Goal: Task Accomplishment & Management: Complete application form

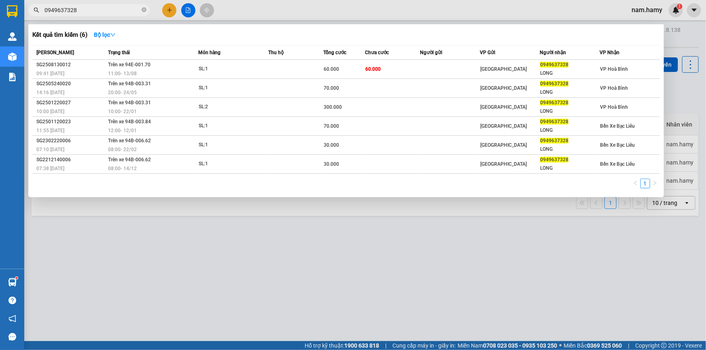
type input "0949637328"
click at [684, 40] on div at bounding box center [353, 175] width 706 height 350
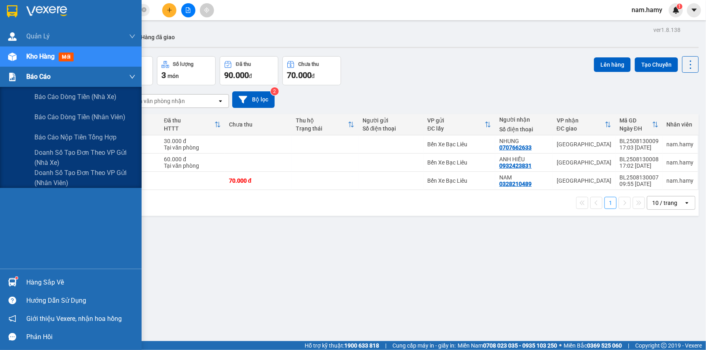
click at [24, 76] on div "Báo cáo" at bounding box center [71, 77] width 142 height 20
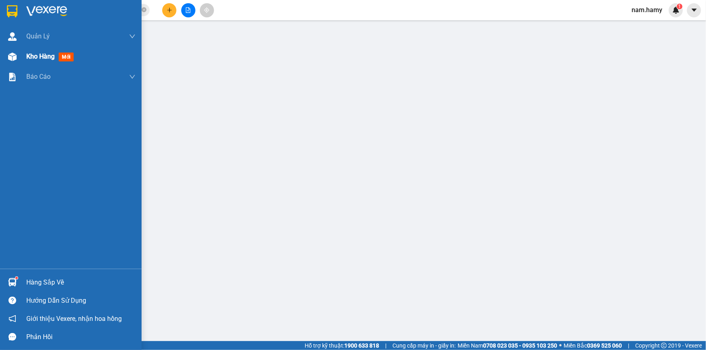
click at [49, 61] on div "Kho hàng mới" at bounding box center [80, 56] width 109 height 20
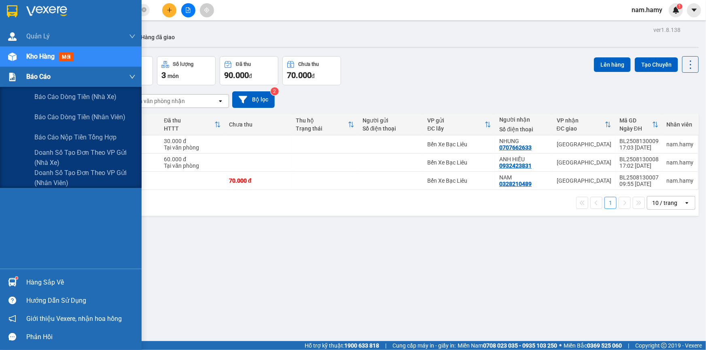
click at [31, 76] on span "Báo cáo" at bounding box center [38, 77] width 24 height 10
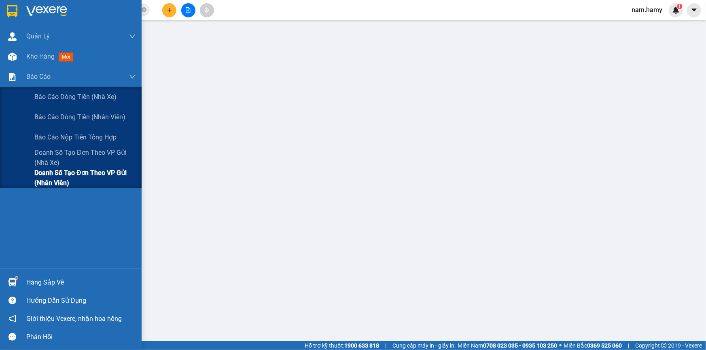
click at [114, 176] on span "Doanh số tạo đơn theo VP gửi (nhân viên)" at bounding box center [84, 178] width 101 height 20
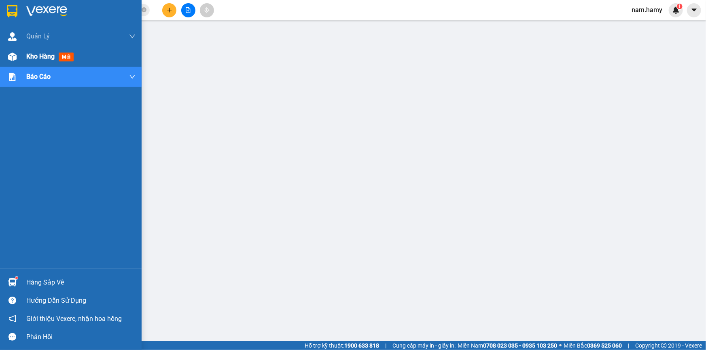
click at [31, 61] on div "Kho hàng mới" at bounding box center [80, 56] width 109 height 20
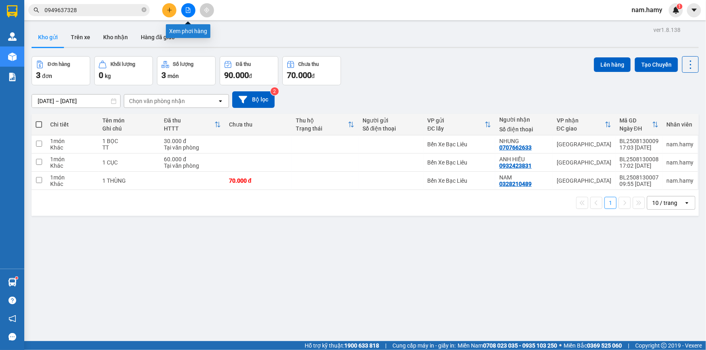
click at [188, 12] on icon "file-add" at bounding box center [188, 10] width 6 height 6
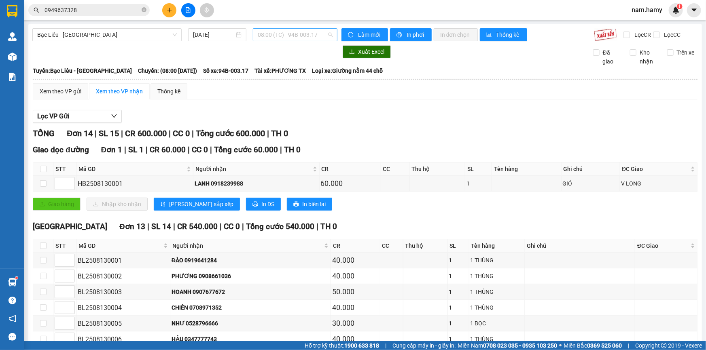
click at [322, 33] on span "08:00 (TC) - 94B-003.17" at bounding box center [295, 35] width 75 height 12
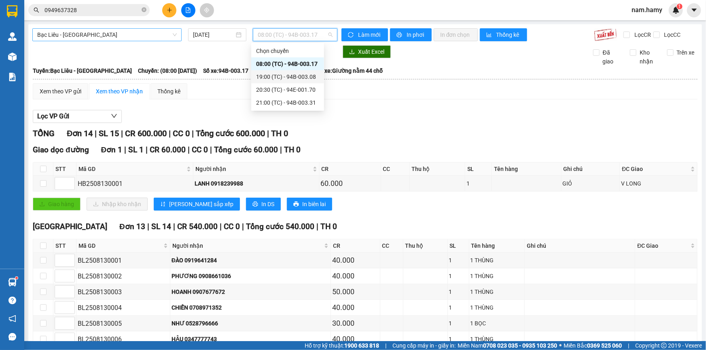
click at [99, 32] on span "Bạc Liêu - [GEOGRAPHIC_DATA]" at bounding box center [106, 35] width 139 height 12
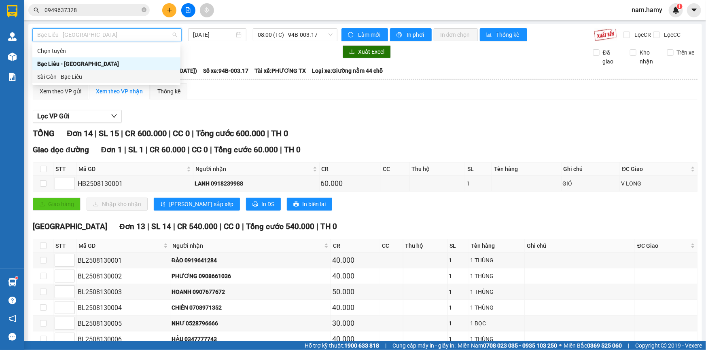
click at [109, 75] on div "Sài Gòn - Bạc Liêu" at bounding box center [106, 76] width 138 height 9
type input "[DATE]"
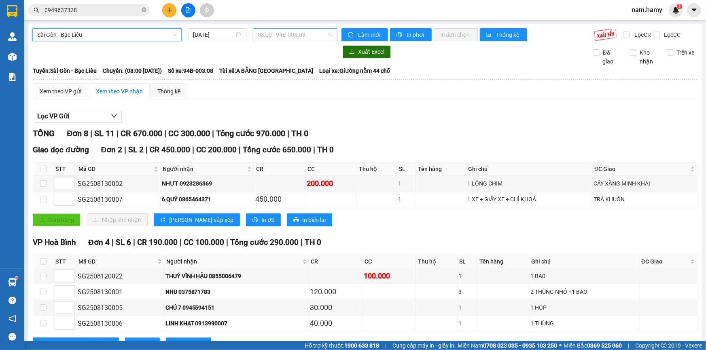
click at [261, 35] on span "08:00 - 94B-003.08" at bounding box center [295, 35] width 75 height 12
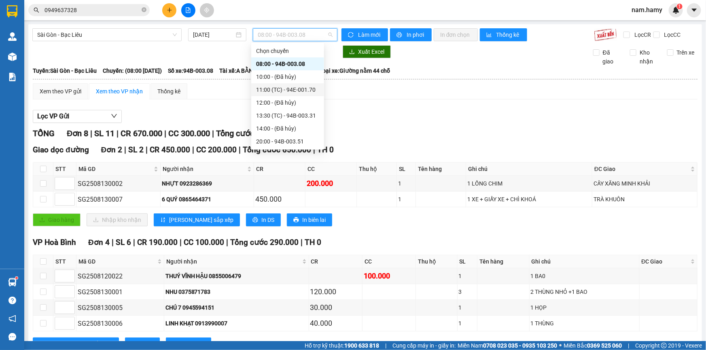
click at [273, 84] on div "11:00 (TC) - 94E-001.70" at bounding box center [287, 89] width 73 height 13
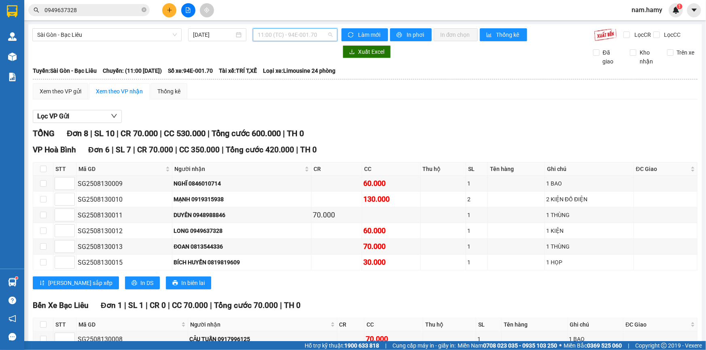
click at [285, 38] on span "11:00 (TC) - 94E-001.70" at bounding box center [295, 35] width 75 height 12
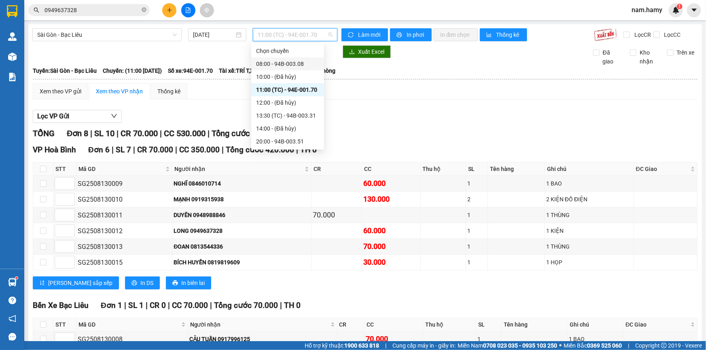
click at [301, 68] on div "08:00 - 94B-003.08" at bounding box center [287, 63] width 73 height 13
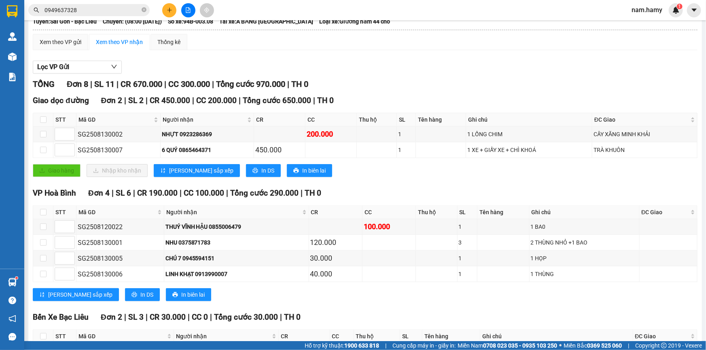
scroll to position [86, 0]
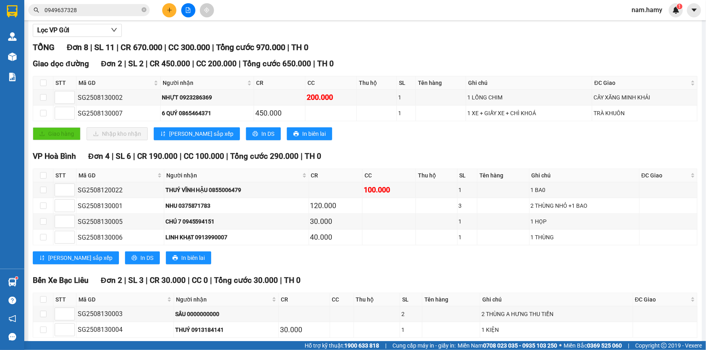
click at [172, 7] on icon "plus" at bounding box center [170, 10] width 6 height 6
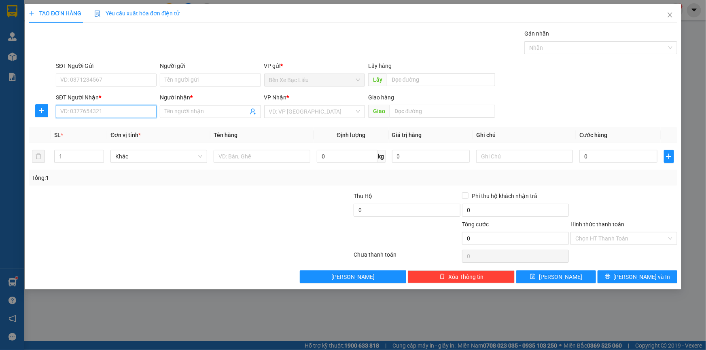
click at [142, 114] on input "SĐT Người Nhận *" at bounding box center [106, 111] width 101 height 13
type input "0"
type input "0909726842"
click at [486, 157] on input "text" at bounding box center [524, 156] width 97 height 13
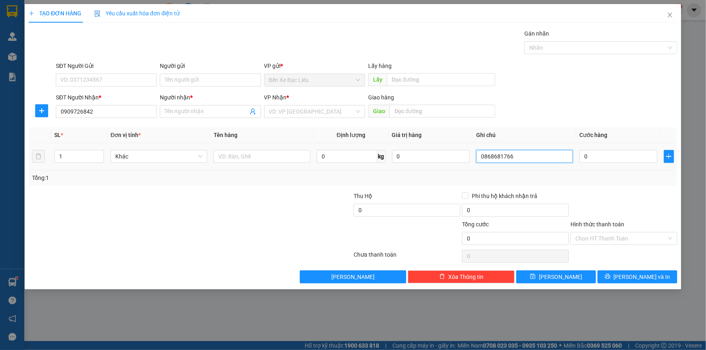
click at [529, 157] on input "0868681766" at bounding box center [524, 156] width 97 height 13
type input "0868681766 THẢO"
click at [211, 112] on input "Người nhận *" at bounding box center [206, 111] width 83 height 9
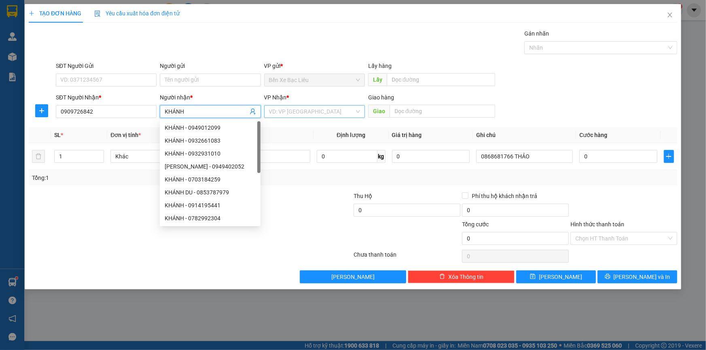
type input "KHÁNH"
click at [294, 110] on input "search" at bounding box center [311, 112] width 85 height 12
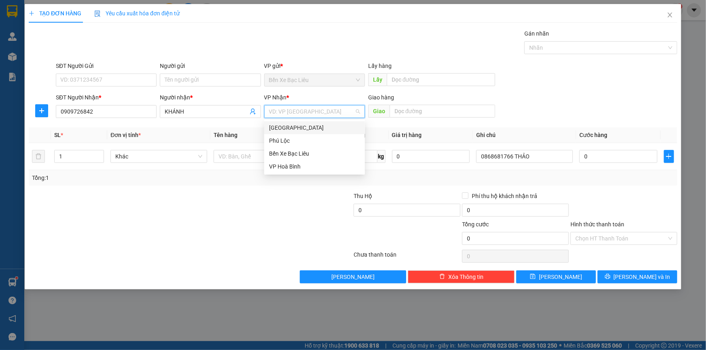
click at [299, 128] on div "[GEOGRAPHIC_DATA]" at bounding box center [314, 127] width 91 height 9
click at [268, 148] on td at bounding box center [261, 156] width 103 height 27
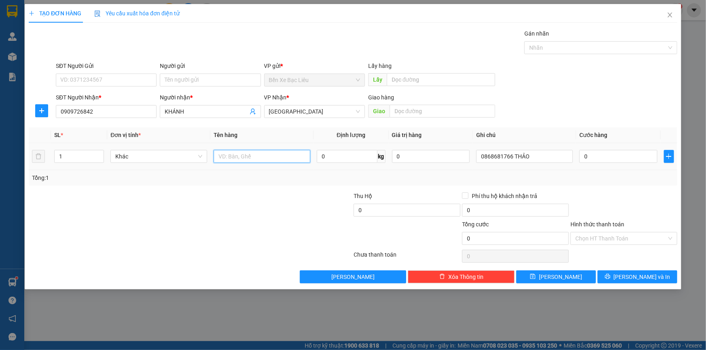
click at [270, 154] on input "text" at bounding box center [261, 156] width 97 height 13
type input "1 THÙNG"
click at [581, 152] on input "0" at bounding box center [618, 156] width 78 height 13
type input "1"
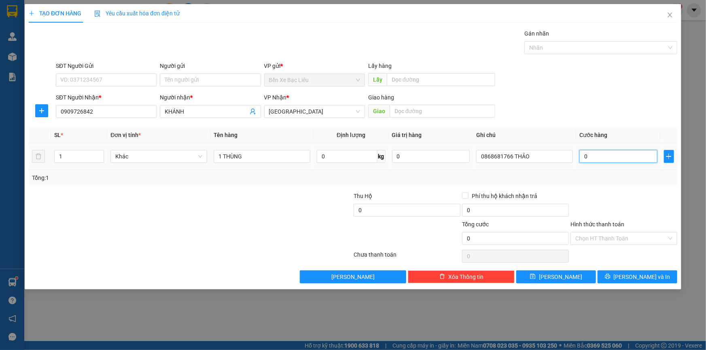
type input "1"
type input "10"
type input "100"
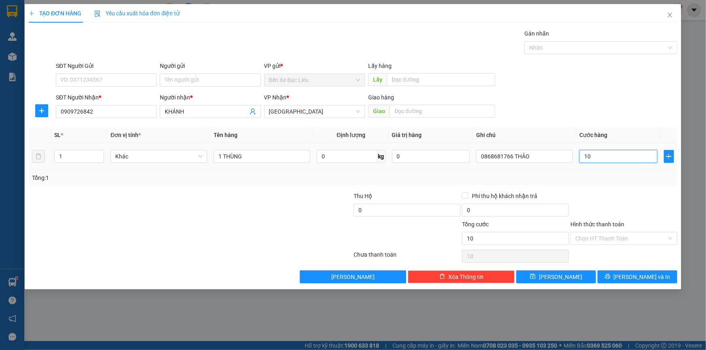
type input "100"
type input "100.000"
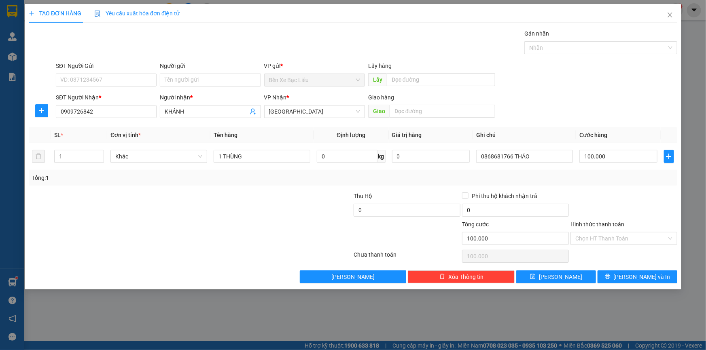
click at [614, 188] on div "Transit Pickup Surcharge Ids Transit Deliver Surcharge Ids Transit Deliver Surc…" at bounding box center [353, 156] width 648 height 254
click at [586, 155] on input "100.000" at bounding box center [618, 156] width 78 height 13
type input "0"
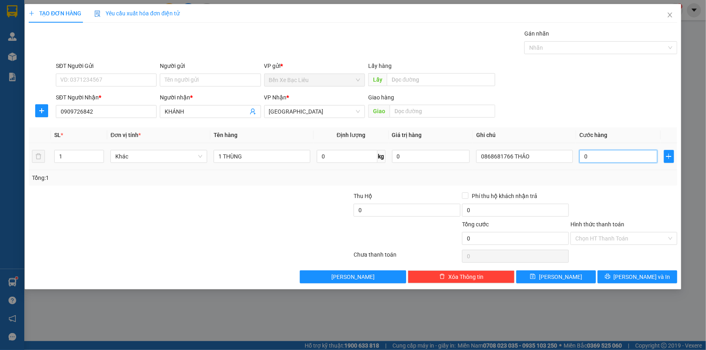
click at [582, 156] on input "0" at bounding box center [618, 156] width 78 height 13
type input "10"
click at [605, 155] on input "10" at bounding box center [618, 156] width 78 height 13
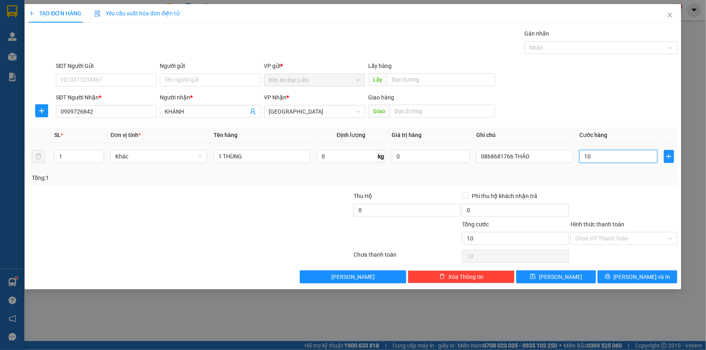
type input "100"
type input "100.000"
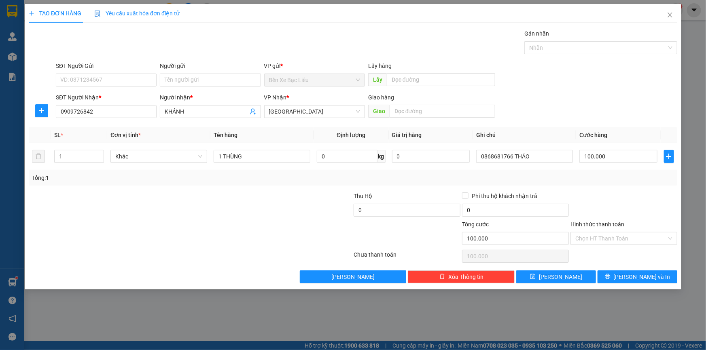
click at [611, 184] on div "Tổng: 1" at bounding box center [353, 177] width 648 height 15
click at [625, 235] on input "Hình thức thanh toán" at bounding box center [620, 238] width 91 height 12
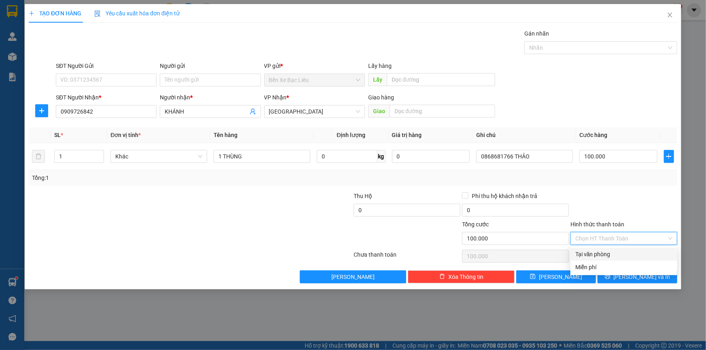
click at [634, 252] on div "Tại văn phòng" at bounding box center [623, 254] width 97 height 9
type input "0"
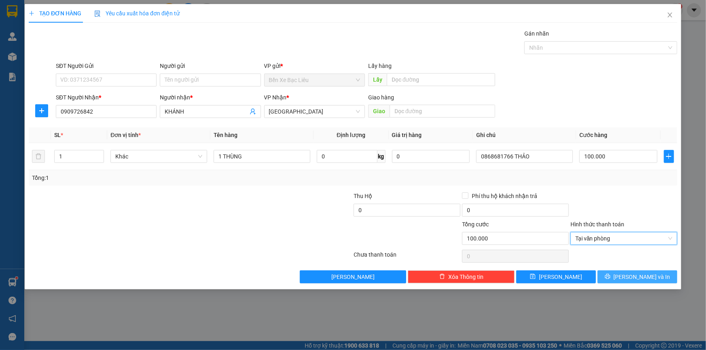
click at [621, 281] on button "[PERSON_NAME] và In" at bounding box center [637, 276] width 80 height 13
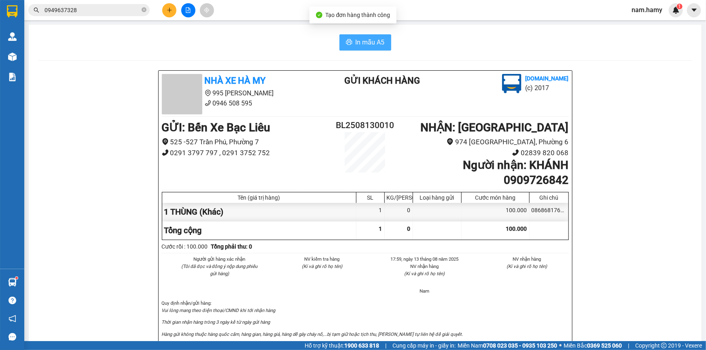
click at [367, 42] on span "In mẫu A5" at bounding box center [369, 42] width 29 height 10
click at [167, 13] on button at bounding box center [169, 10] width 14 height 14
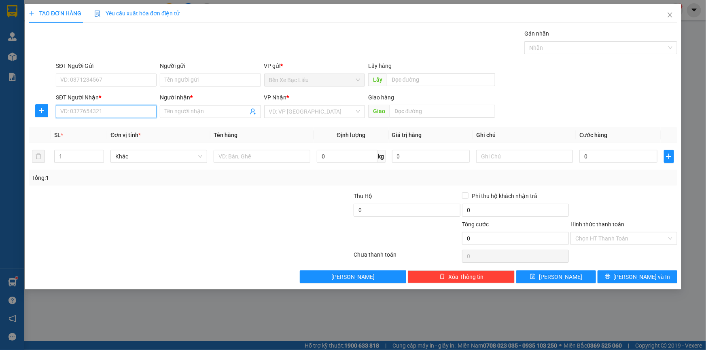
click at [133, 112] on input "SĐT Người Nhận *" at bounding box center [106, 111] width 101 height 13
click at [130, 127] on div "0907677672 - HOANH" at bounding box center [106, 127] width 91 height 9
type input "0907677672"
type input "HOANH"
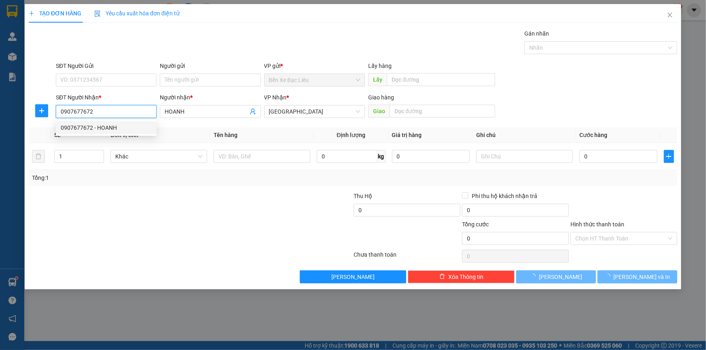
type input "50.000"
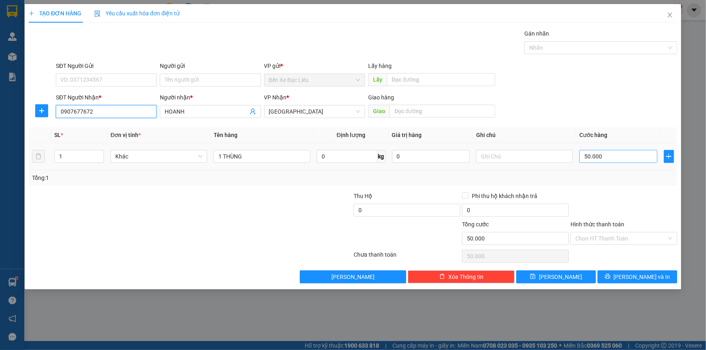
type input "0907677672"
click at [621, 152] on input "50.000" at bounding box center [618, 156] width 78 height 13
type input "0"
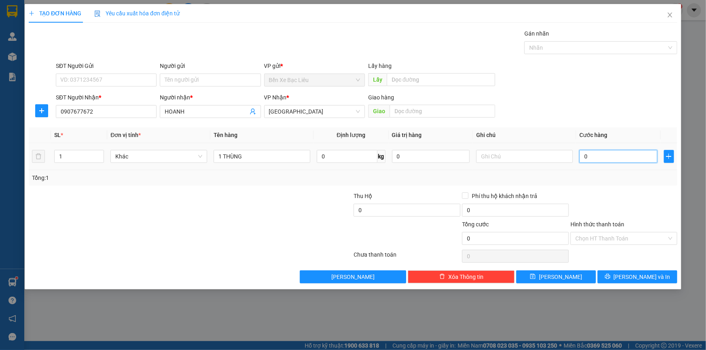
click at [582, 155] on input "0" at bounding box center [618, 156] width 78 height 13
type input "60"
type input "60.000"
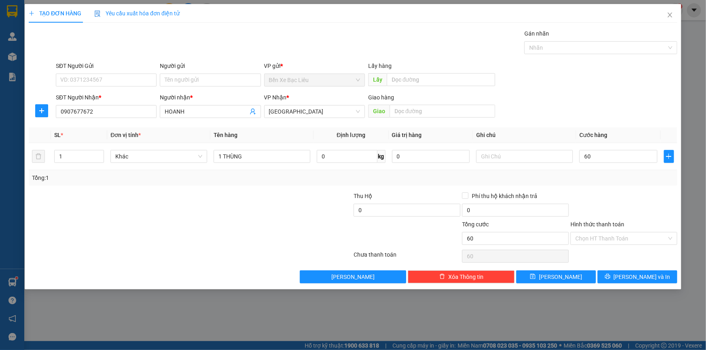
type input "60.000"
click at [606, 175] on div "Tổng: 1" at bounding box center [353, 177] width 642 height 9
click at [627, 242] on input "Hình thức thanh toán" at bounding box center [620, 238] width 91 height 12
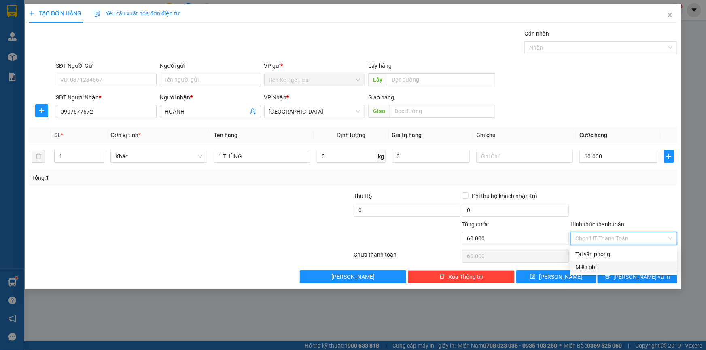
click at [631, 261] on div "Miễn phí" at bounding box center [623, 267] width 107 height 13
type input "0"
click at [634, 239] on span "Miễn phí" at bounding box center [623, 238] width 97 height 12
click at [637, 253] on div "Tại văn phòng" at bounding box center [623, 254] width 97 height 9
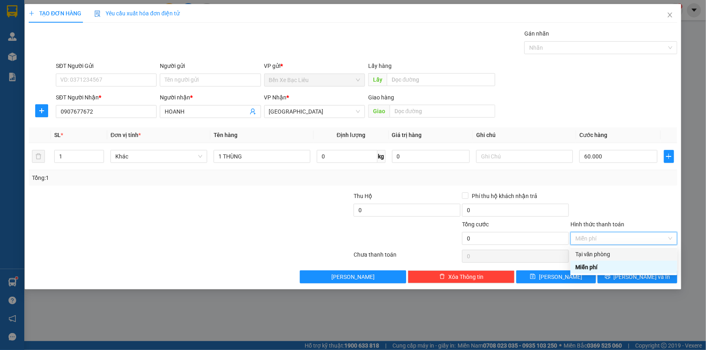
type input "60.000"
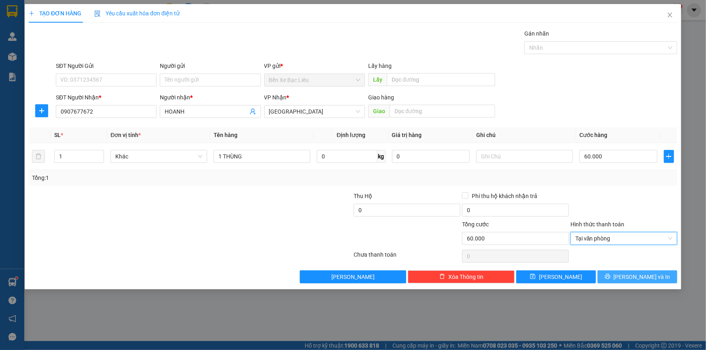
click at [646, 270] on button "[PERSON_NAME] và In" at bounding box center [637, 276] width 80 height 13
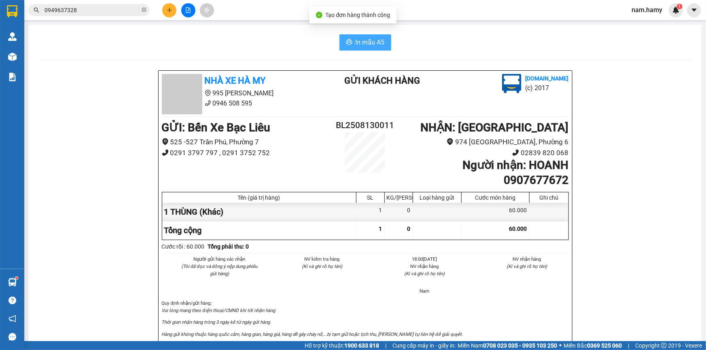
click at [374, 44] on span "In mẫu A5" at bounding box center [369, 42] width 29 height 10
click at [384, 39] on button "In mẫu A5" at bounding box center [365, 42] width 52 height 16
click at [167, 9] on icon "plus" at bounding box center [170, 10] width 6 height 6
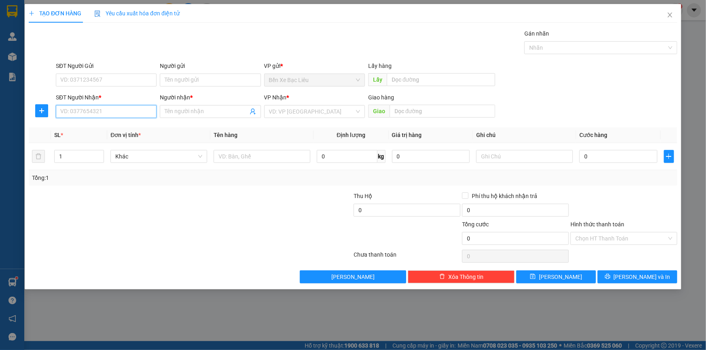
click at [85, 105] on input "SĐT Người Nhận *" at bounding box center [106, 111] width 101 height 13
click at [129, 132] on div "0907677672 - HOANH" at bounding box center [106, 127] width 101 height 13
type input "0907677672"
type input "HOANH"
type input "60.000"
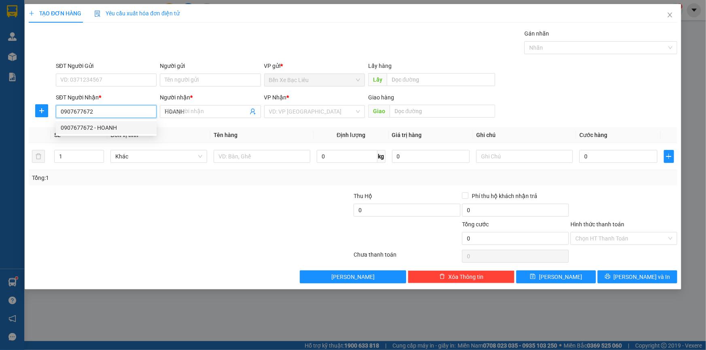
type input "60.000"
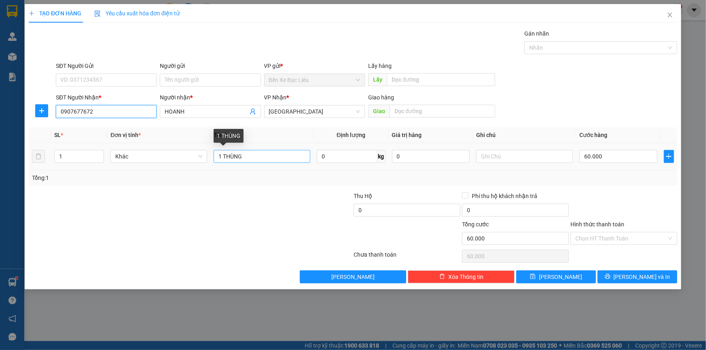
type input "0907677672"
click at [258, 154] on input "1 THÙNG" at bounding box center [261, 156] width 97 height 13
type input "1 CỤC"
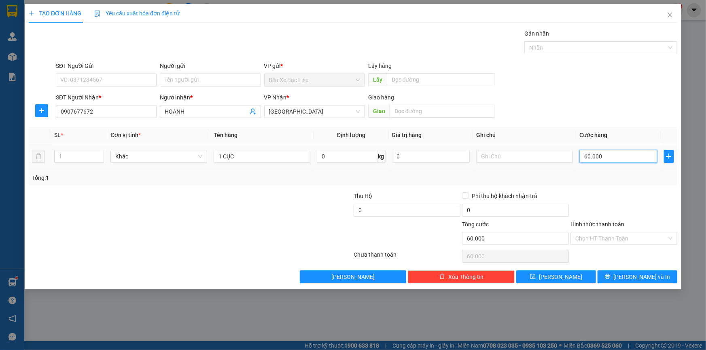
click at [613, 159] on input "60.000" at bounding box center [618, 156] width 78 height 13
type input "0"
click at [583, 155] on input "0" at bounding box center [618, 156] width 78 height 13
type input "0"
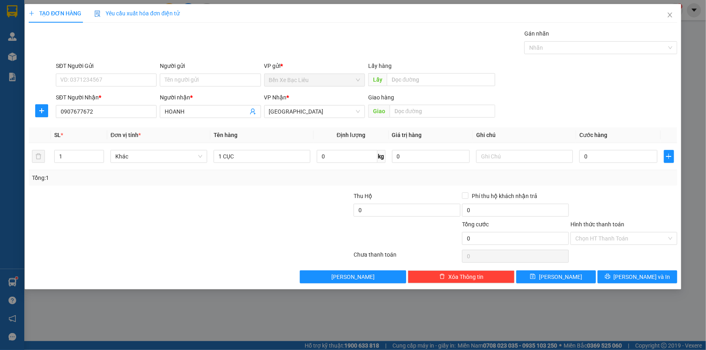
click at [605, 198] on div at bounding box center [623, 206] width 108 height 28
click at [193, 110] on input "HOANH" at bounding box center [206, 111] width 83 height 9
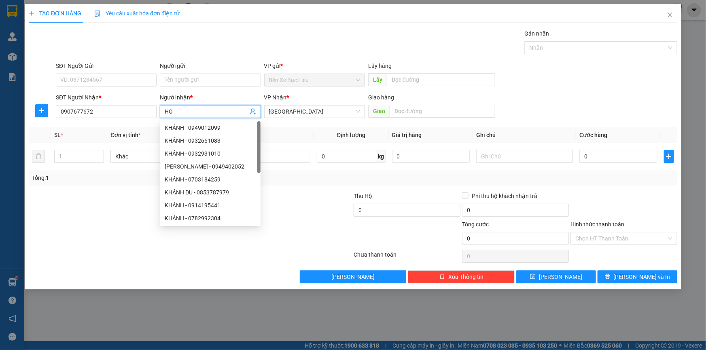
type input "H"
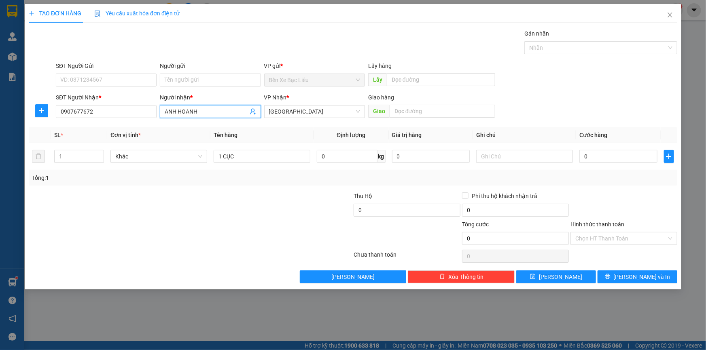
type input "ANH HOANH"
click at [207, 189] on div "Transit Pickup Surcharge Ids Transit Deliver Surcharge Ids Transit Deliver Surc…" at bounding box center [353, 156] width 648 height 254
click at [332, 116] on span "[GEOGRAPHIC_DATA]" at bounding box center [314, 112] width 91 height 12
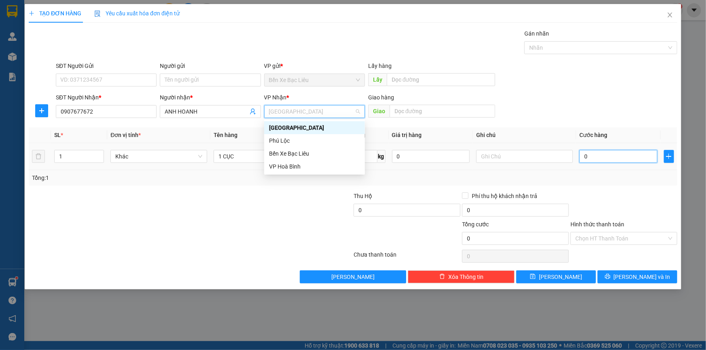
click at [583, 154] on input "0" at bounding box center [618, 156] width 78 height 13
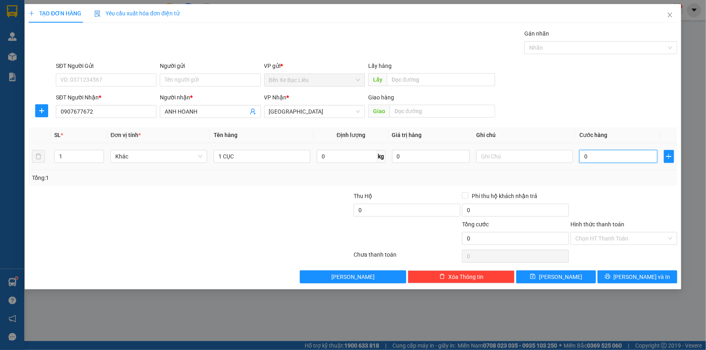
type input "6"
type input "60"
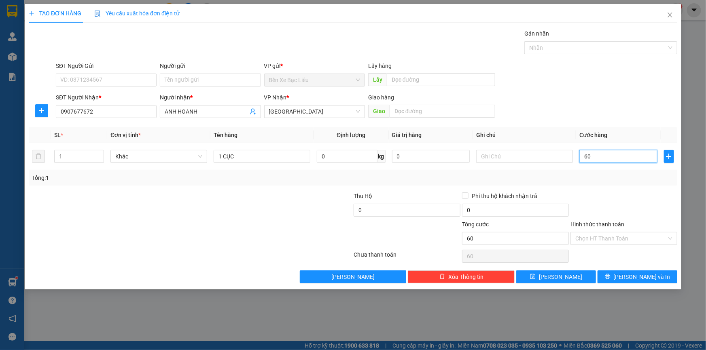
type input "60"
type input "60.000"
click at [601, 192] on div at bounding box center [623, 206] width 108 height 28
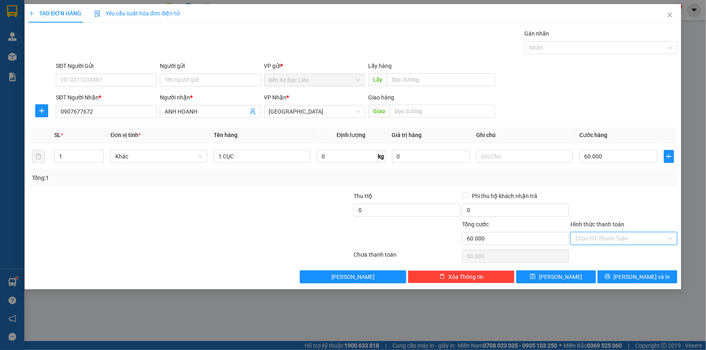
click at [628, 234] on input "Hình thức thanh toán" at bounding box center [620, 238] width 91 height 12
click at [632, 250] on div "Tại văn phòng" at bounding box center [623, 254] width 97 height 9
type input "0"
click at [646, 278] on span "[PERSON_NAME] và In" at bounding box center [641, 277] width 57 height 9
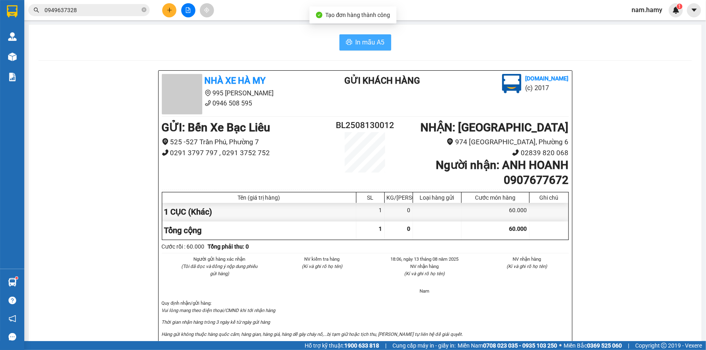
drag, startPoint x: 358, startPoint y: 39, endPoint x: 381, endPoint y: 13, distance: 35.0
click at [358, 39] on span "In mẫu A5" at bounding box center [369, 42] width 29 height 10
click at [359, 36] on button "In mẫu A5" at bounding box center [365, 42] width 52 height 16
click at [167, 10] on icon "plus" at bounding box center [170, 10] width 6 height 6
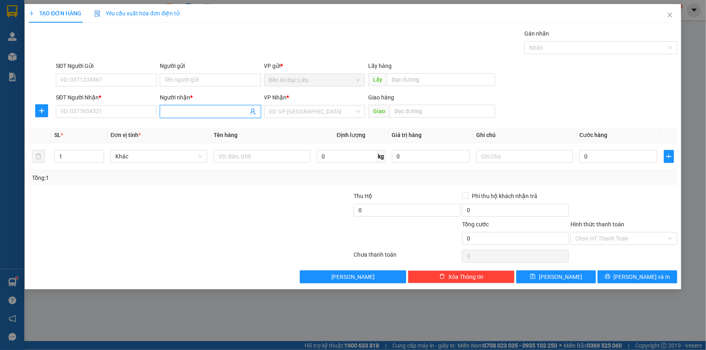
click at [177, 110] on input "Người nhận *" at bounding box center [206, 111] width 83 height 9
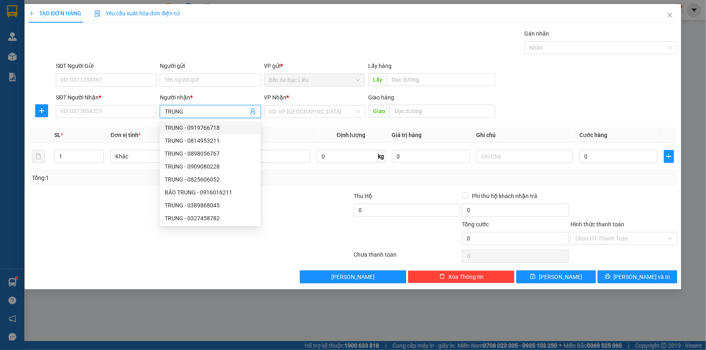
type input "TRUNG"
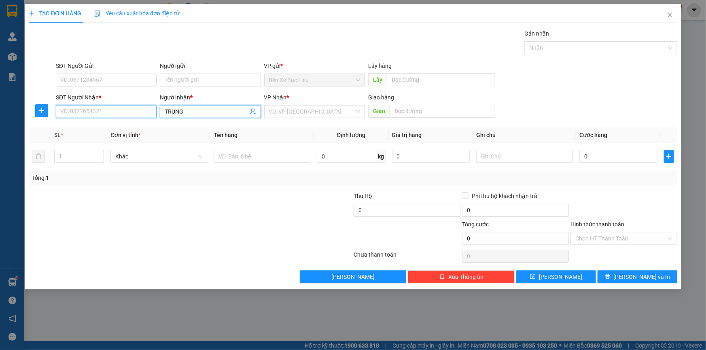
click at [133, 109] on input "SĐT Người Nhận *" at bounding box center [106, 111] width 101 height 13
click at [134, 122] on div "0915800810 - TRUNG" at bounding box center [106, 127] width 101 height 13
type input "0915800810"
type input "TRUNG"
type input "60.000"
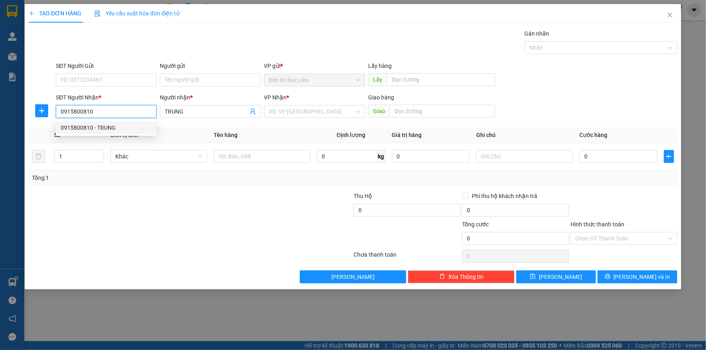
type input "60.000"
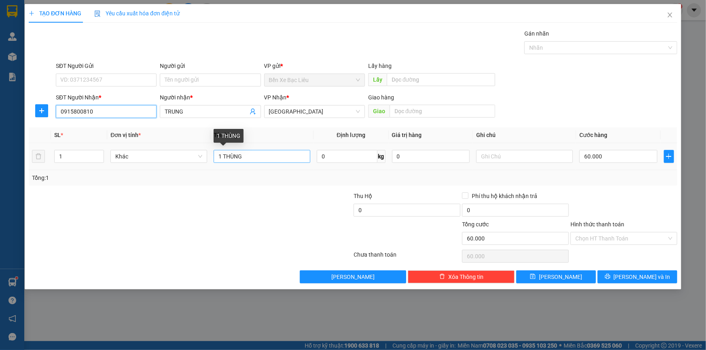
type input "0915800810"
click at [285, 156] on input "1 THÙNG" at bounding box center [261, 156] width 97 height 13
type input "1 HS"
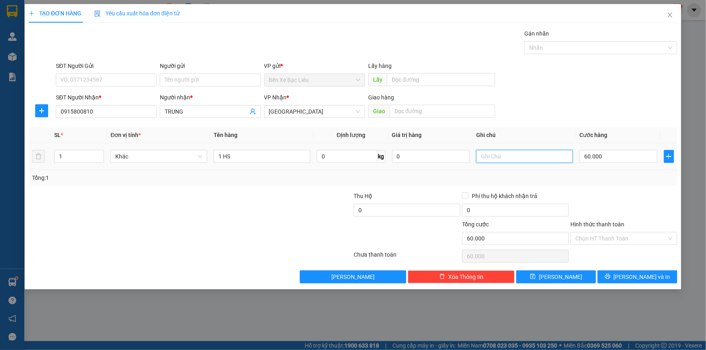
click at [546, 160] on input "text" at bounding box center [524, 156] width 97 height 13
type input "TT"
click at [636, 156] on input "60.000" at bounding box center [618, 156] width 78 height 13
type input "0"
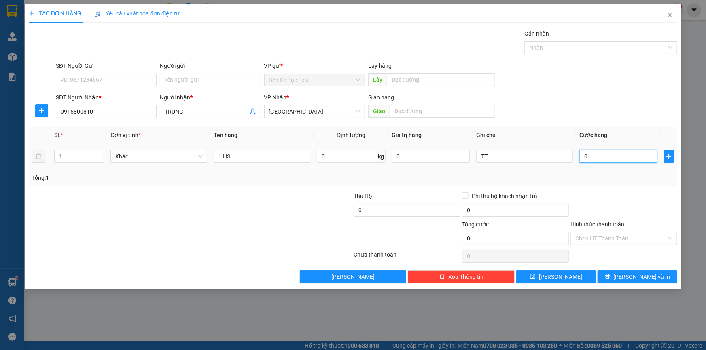
type input "0"
click at [582, 157] on input "0" at bounding box center [618, 156] width 78 height 13
type input "30"
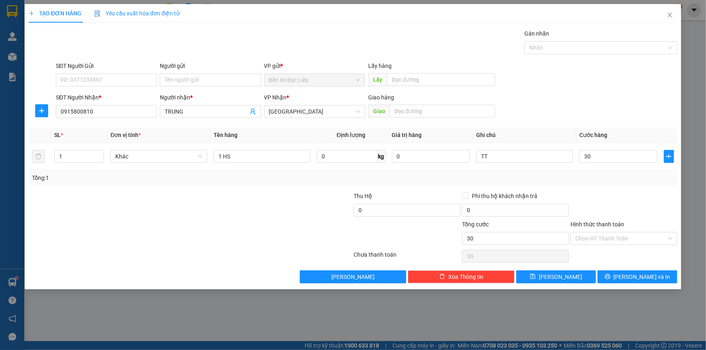
type input "30.000"
click at [607, 199] on div at bounding box center [623, 206] width 108 height 28
click at [603, 237] on input "Hình thức thanh toán" at bounding box center [620, 238] width 91 height 12
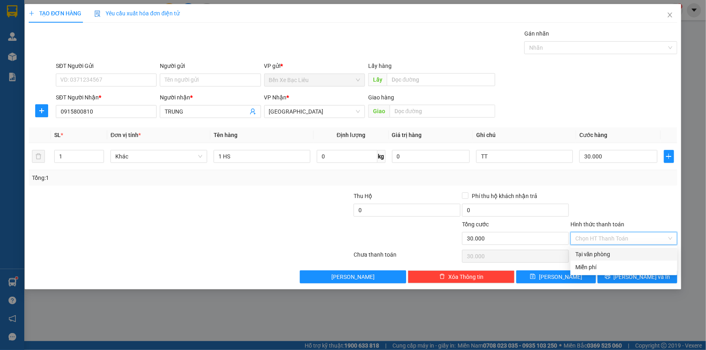
click at [606, 254] on div "Tại văn phòng" at bounding box center [623, 254] width 97 height 9
type input "0"
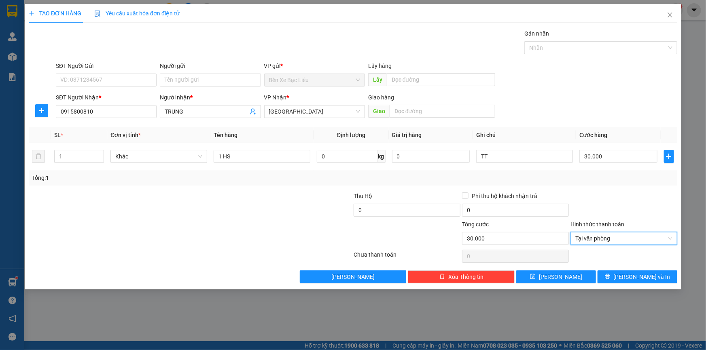
click at [619, 269] on div "Transit Pickup Surcharge Ids Transit Deliver Surcharge Ids Transit Deliver Surc…" at bounding box center [353, 156] width 648 height 254
click at [610, 277] on icon "printer" at bounding box center [606, 276] width 5 height 5
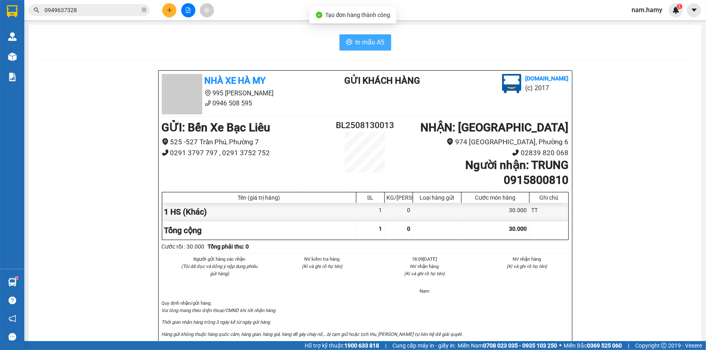
click at [380, 46] on span "In mẫu A5" at bounding box center [369, 42] width 29 height 10
click at [172, 8] on icon "plus" at bounding box center [170, 10] width 6 height 6
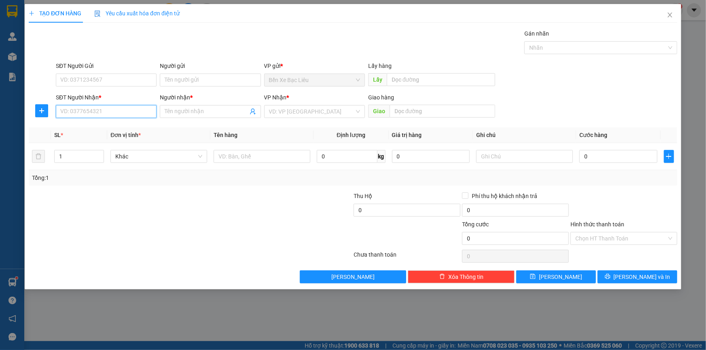
click at [131, 106] on input "SĐT Người Nhận *" at bounding box center [106, 111] width 101 height 13
click at [195, 111] on input "Người nhận *" at bounding box center [206, 111] width 83 height 9
type input "LUẬN VẢI"
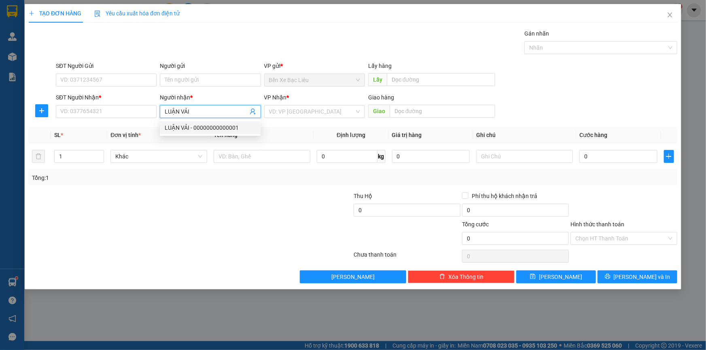
click at [209, 133] on div "LUẬN VẢI - 00000000000001" at bounding box center [210, 127] width 101 height 13
type input "00000000000001"
type input "LUẬN VẢI"
click at [295, 110] on input "search" at bounding box center [311, 112] width 85 height 12
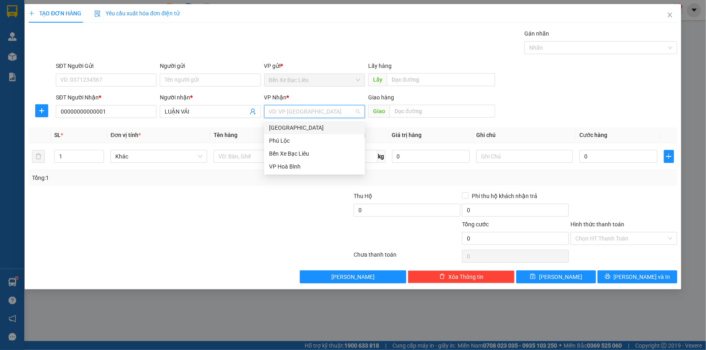
click at [309, 128] on div "[GEOGRAPHIC_DATA]" at bounding box center [314, 127] width 91 height 9
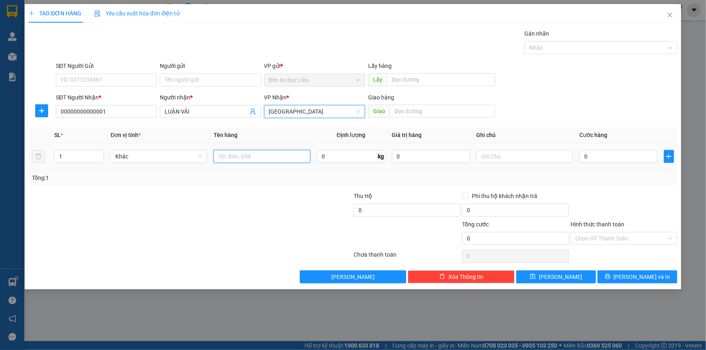
click at [287, 162] on input "text" at bounding box center [261, 156] width 97 height 13
type input "1 BAO VẢI"
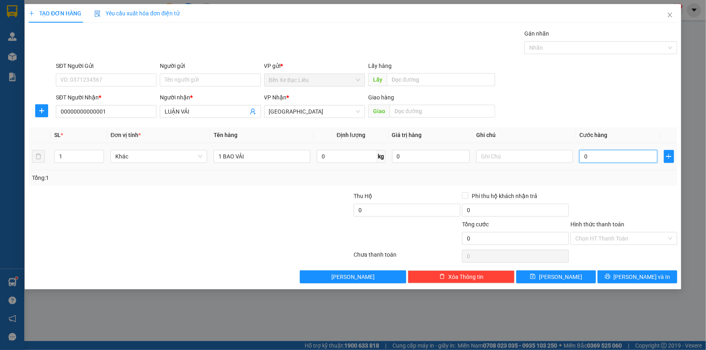
click at [582, 156] on input "0" at bounding box center [618, 156] width 78 height 13
type input "1"
type input "10"
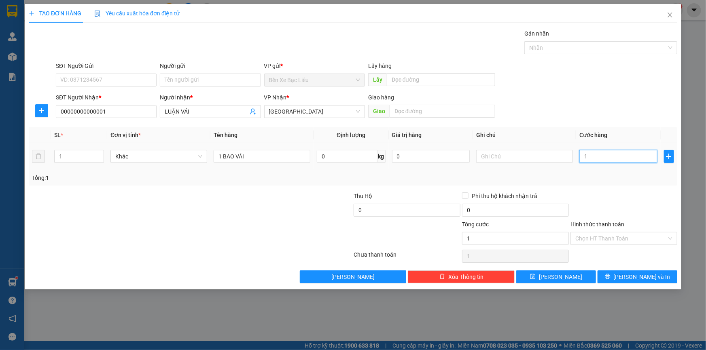
type input "10"
type input "100"
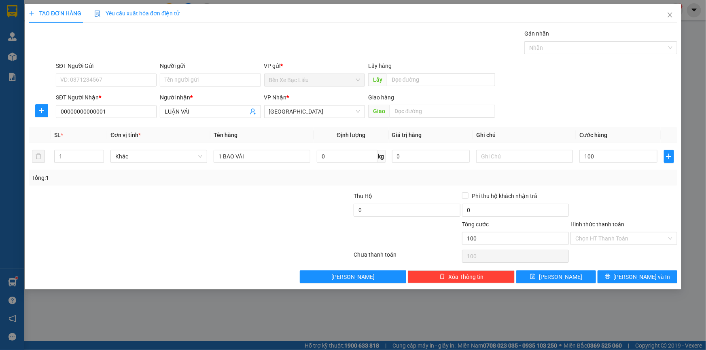
type input "100.000"
click at [600, 184] on div "Tổng: 1" at bounding box center [353, 177] width 648 height 15
click at [610, 276] on icon "printer" at bounding box center [607, 277] width 6 height 6
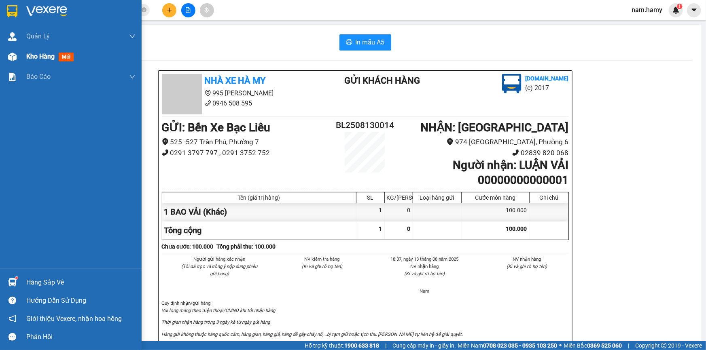
click at [25, 59] on div "Kho hàng mới" at bounding box center [71, 56] width 142 height 20
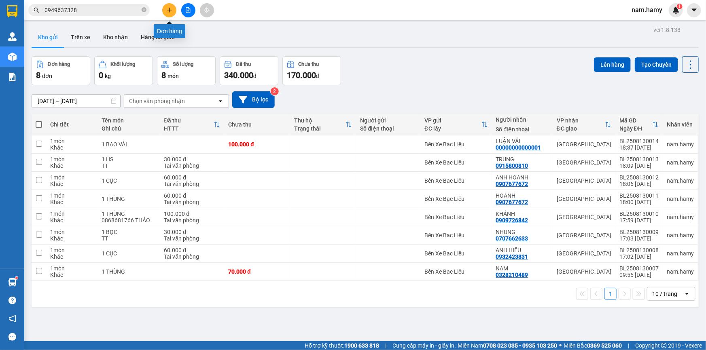
click at [171, 9] on icon "plus" at bounding box center [170, 10] width 6 height 6
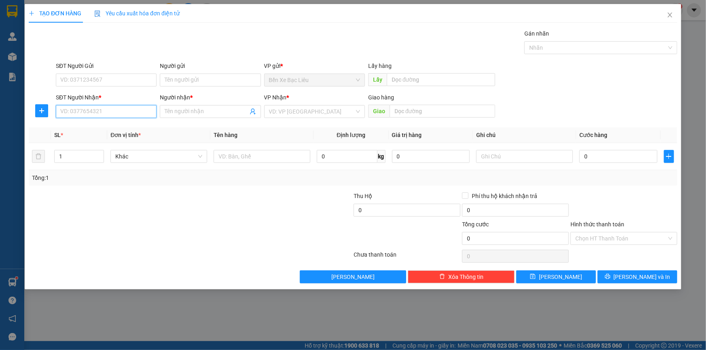
click at [144, 114] on input "SĐT Người Nhận *" at bounding box center [106, 111] width 101 height 13
click at [172, 106] on span at bounding box center [210, 111] width 101 height 13
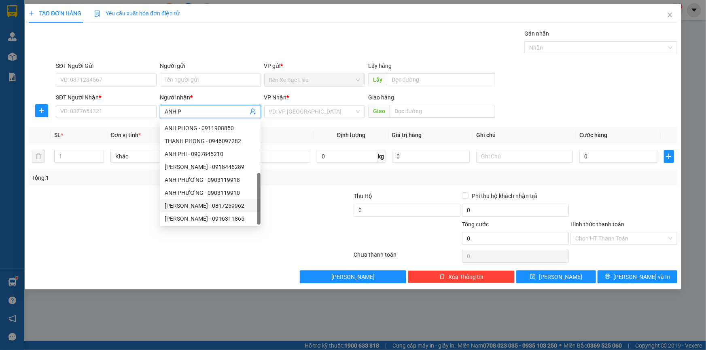
scroll to position [25, 0]
type input "ANH PHI"
click at [214, 142] on div "ANH PHI - 09377588069" at bounding box center [210, 141] width 91 height 9
type input "09377588069"
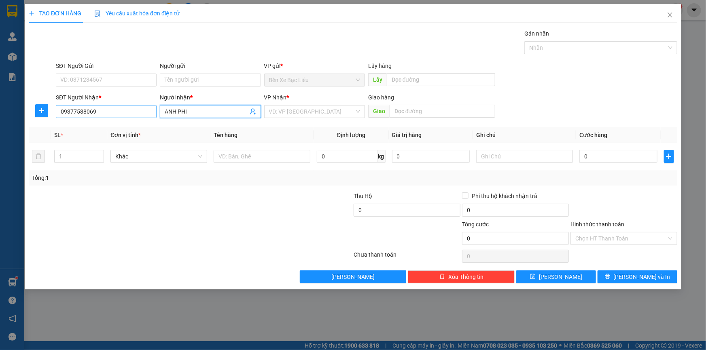
type input "ANH PHI"
click at [84, 114] on input "09377588069" at bounding box center [106, 111] width 101 height 13
type input "0937758069"
click at [110, 125] on div "0937758069 - [GEOGRAPHIC_DATA]" at bounding box center [106, 127] width 91 height 9
type input "40.000"
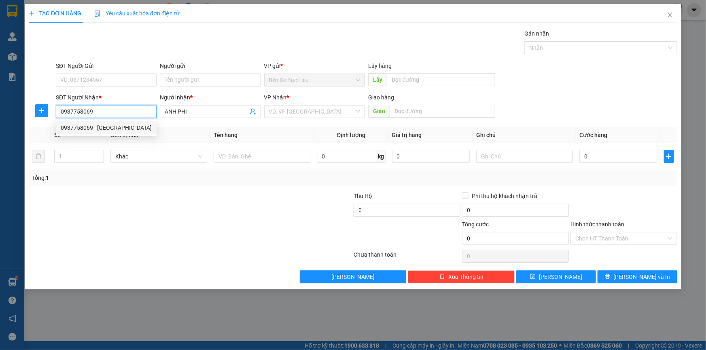
type input "40.000"
type input "0937758069"
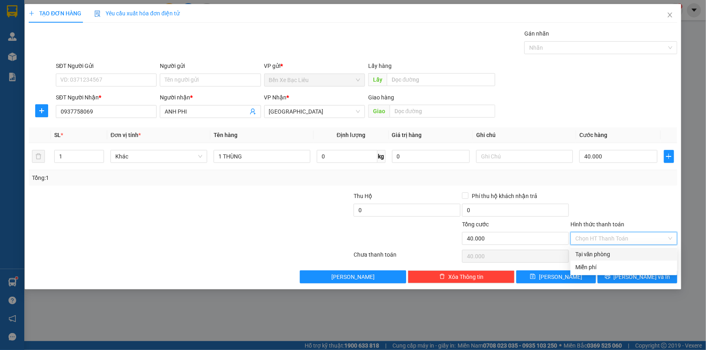
click at [631, 235] on input "Hình thức thanh toán" at bounding box center [620, 238] width 91 height 12
click at [638, 251] on div "Tại văn phòng" at bounding box center [623, 254] width 97 height 9
type input "0"
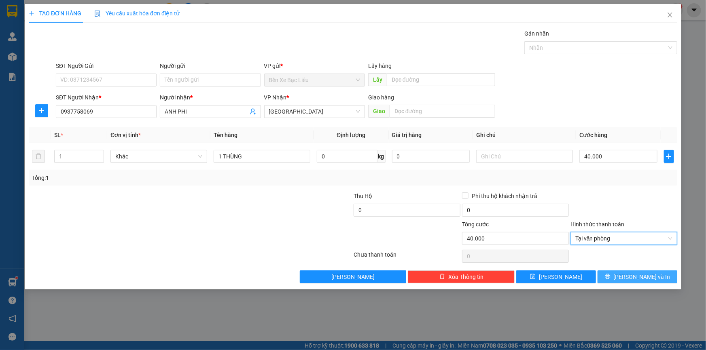
click at [649, 273] on span "[PERSON_NAME] và In" at bounding box center [641, 277] width 57 height 9
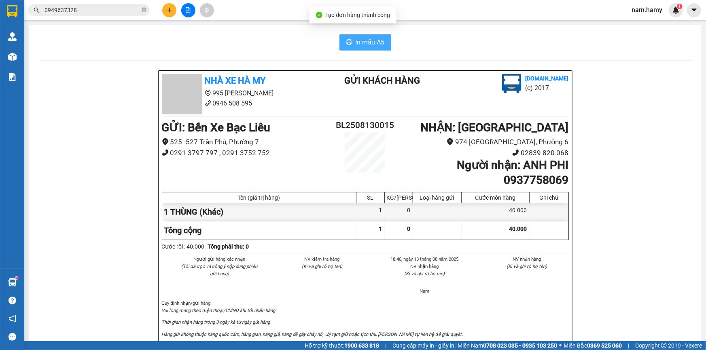
click at [369, 41] on span "In mẫu A5" at bounding box center [369, 42] width 29 height 10
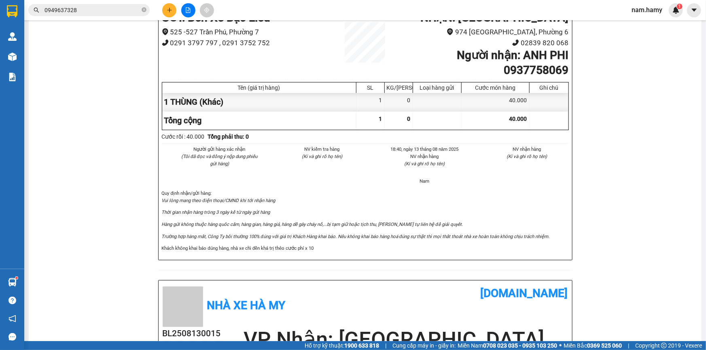
scroll to position [36, 0]
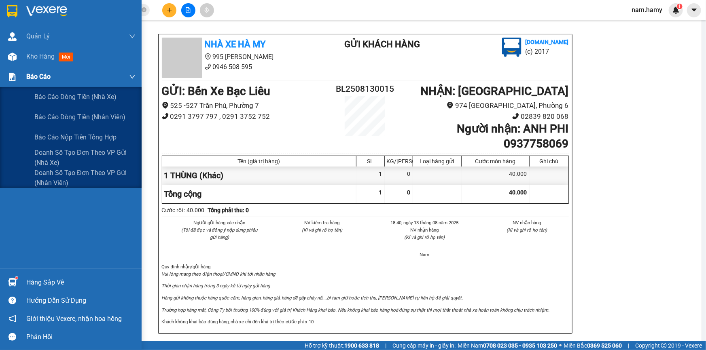
click at [12, 75] on img at bounding box center [12, 77] width 8 height 8
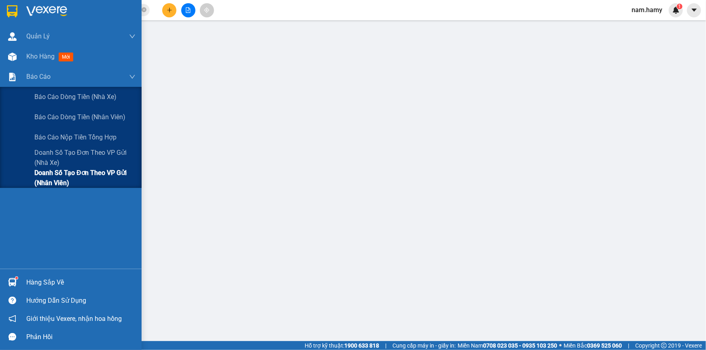
click at [57, 182] on span "Doanh số tạo đơn theo VP gửi (nhân viên)" at bounding box center [84, 178] width 101 height 20
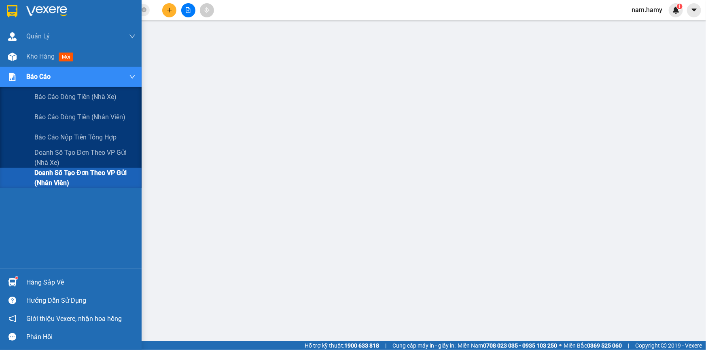
click at [62, 182] on span "Doanh số tạo đơn theo VP gửi (nhân viên)" at bounding box center [84, 178] width 101 height 20
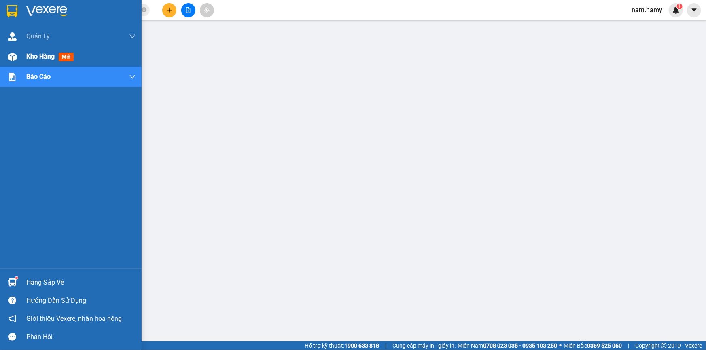
click at [27, 61] on div "Kho hàng mới" at bounding box center [51, 56] width 51 height 10
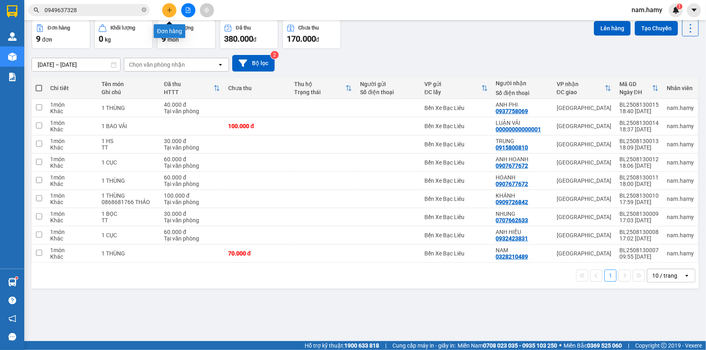
click at [169, 13] on icon "plus" at bounding box center [170, 10] width 6 height 6
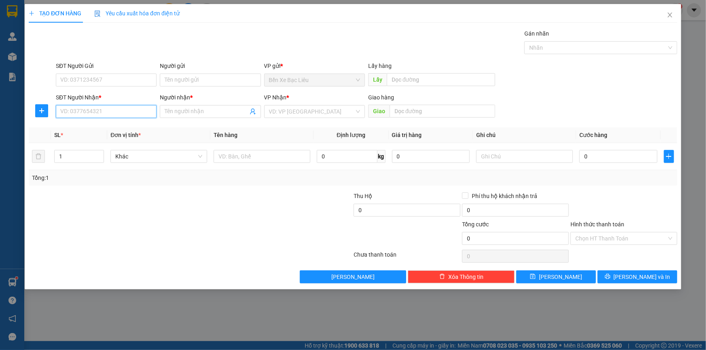
click at [146, 111] on input "SĐT Người Nhận *" at bounding box center [106, 111] width 101 height 13
click at [121, 126] on div "0913763066 - [PERSON_NAME]" at bounding box center [106, 127] width 91 height 9
type input "0913763066"
type input "[PERSON_NAME]"
type input "100.000"
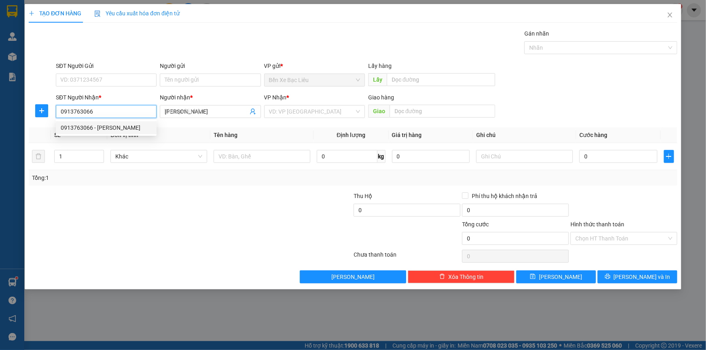
type input "100.000"
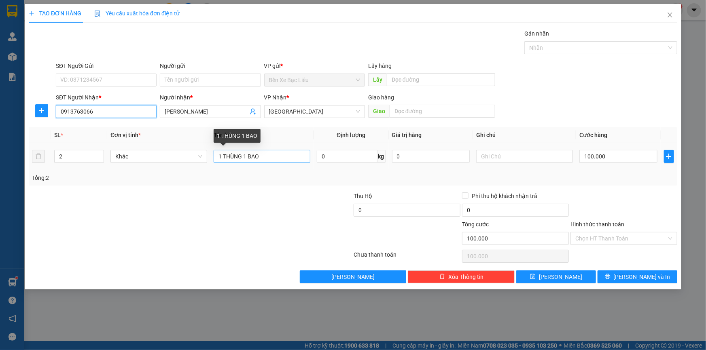
type input "0913763066"
click at [264, 157] on input "1 THÙNG 1 BAO" at bounding box center [261, 156] width 97 height 13
type input "1 THÙNG"
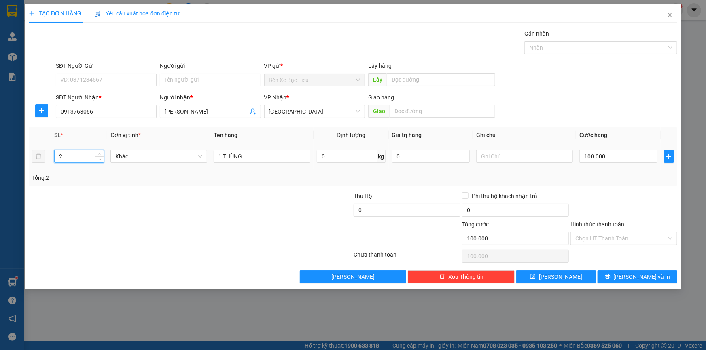
click at [74, 156] on input "2" at bounding box center [79, 156] width 49 height 12
type input "1"
click at [608, 158] on input "100.000" at bounding box center [618, 156] width 78 height 13
type input "0"
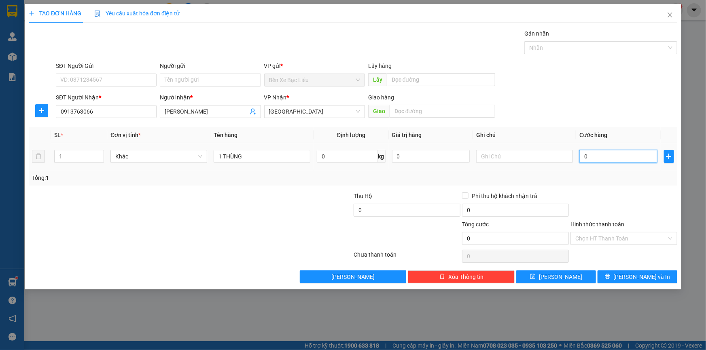
type input "0"
click at [581, 155] on input "0" at bounding box center [618, 156] width 78 height 13
type input "30"
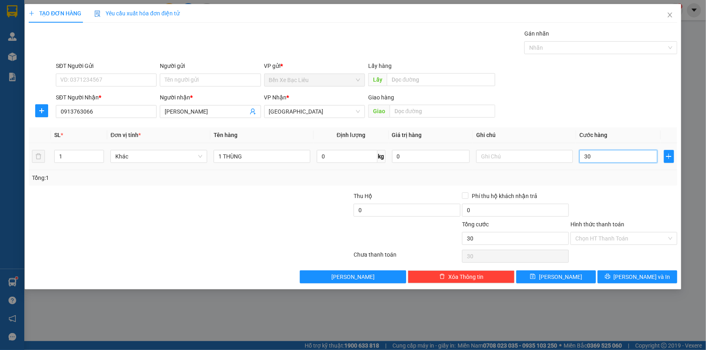
type input "300"
click at [623, 155] on input "300" at bounding box center [618, 156] width 78 height 13
type input "30"
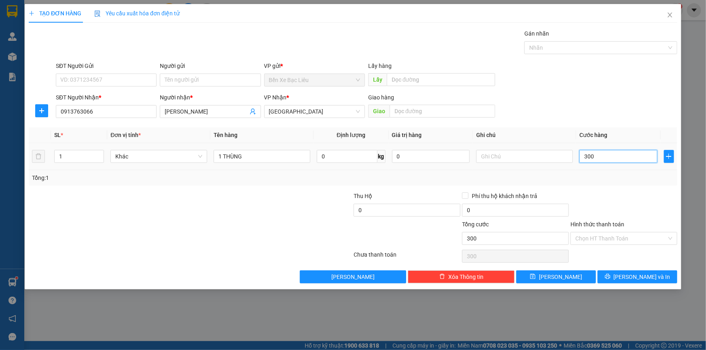
type input "30"
type input "30.000"
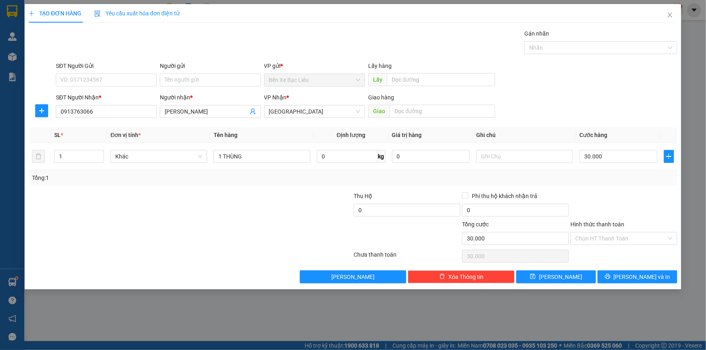
click at [647, 198] on div at bounding box center [623, 206] width 108 height 28
click at [662, 234] on input "Hình thức thanh toán" at bounding box center [620, 238] width 91 height 12
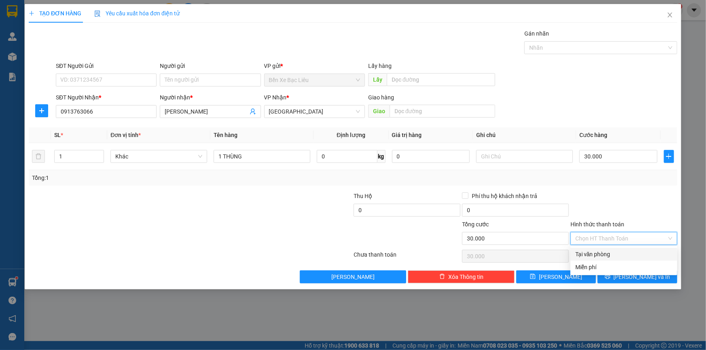
click at [657, 254] on div "Tại văn phòng" at bounding box center [623, 254] width 97 height 9
type input "0"
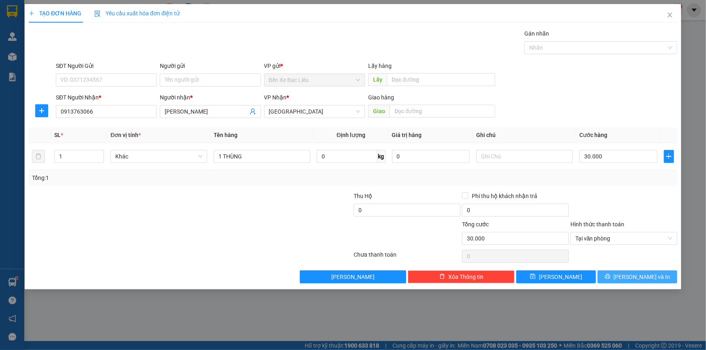
click at [618, 276] on button "[PERSON_NAME] và In" at bounding box center [637, 276] width 80 height 13
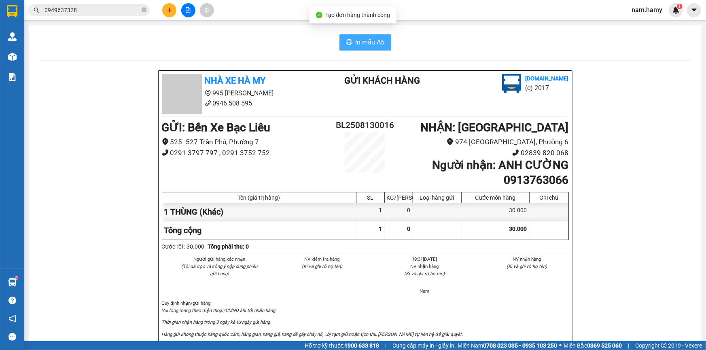
click at [376, 47] on span "In mẫu A5" at bounding box center [369, 42] width 29 height 10
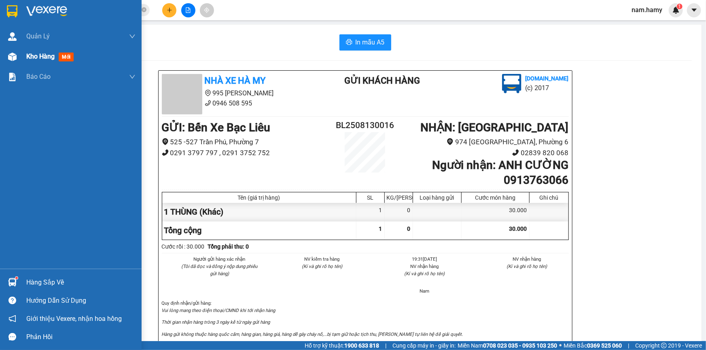
click at [34, 59] on span "Kho hàng" at bounding box center [40, 57] width 28 height 8
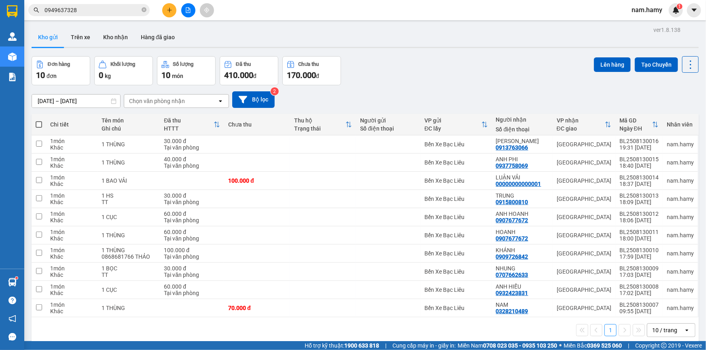
click at [40, 126] on span at bounding box center [39, 124] width 6 height 6
click at [39, 120] on input "checkbox" at bounding box center [39, 120] width 0 height 0
checkbox input "true"
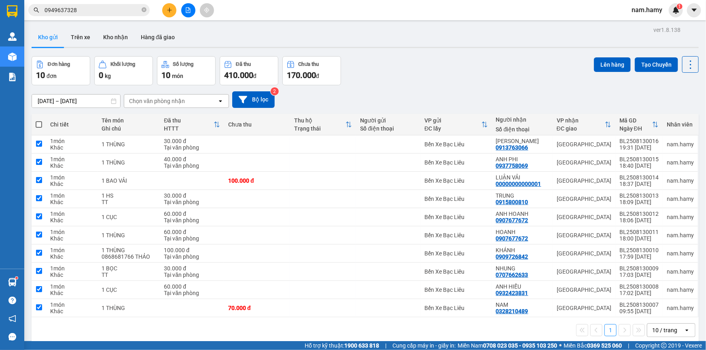
checkbox input "true"
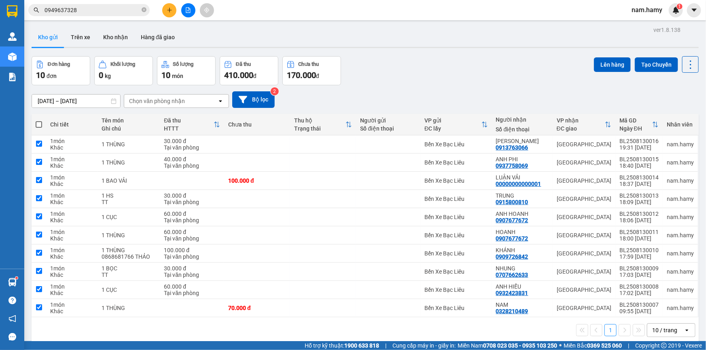
checkbox input "true"
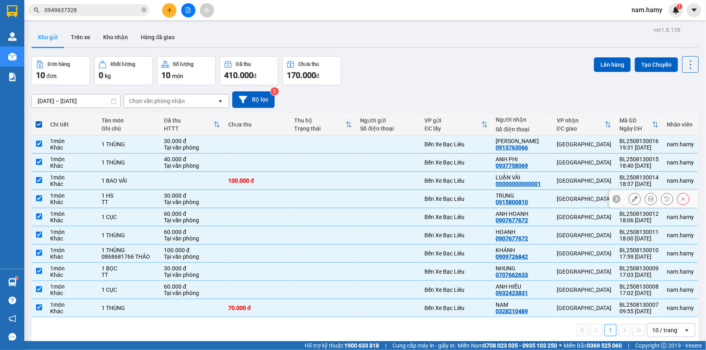
click at [33, 201] on td at bounding box center [39, 199] width 15 height 18
checkbox input "false"
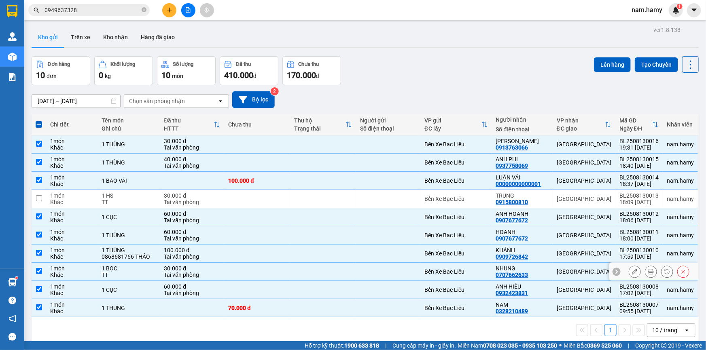
click at [50, 273] on div "Khác" at bounding box center [71, 275] width 43 height 6
checkbox input "false"
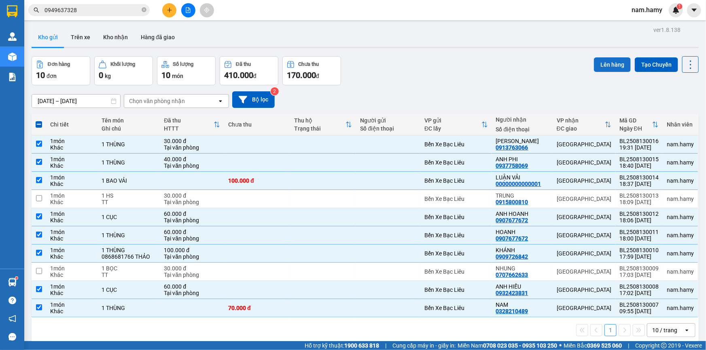
click at [602, 66] on button "Lên hàng" at bounding box center [612, 64] width 37 height 15
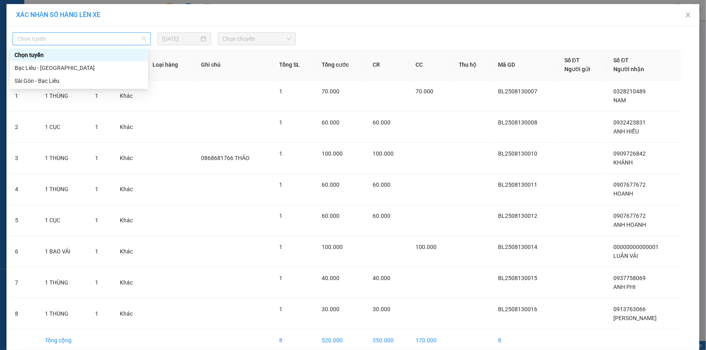
click at [130, 35] on span "Chọn tuyến" at bounding box center [81, 39] width 129 height 12
click at [130, 66] on div "Bạc Liêu - [GEOGRAPHIC_DATA]" at bounding box center [79, 67] width 129 height 9
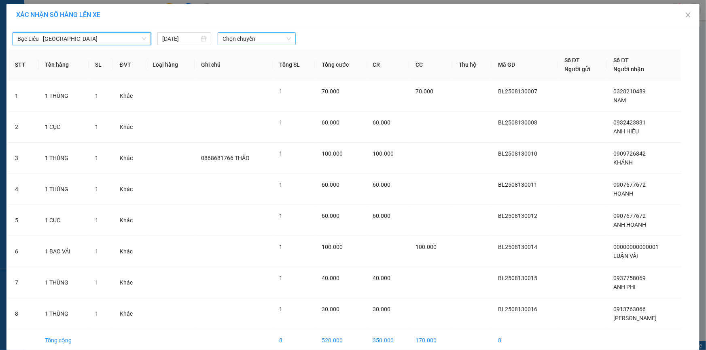
click at [223, 38] on span "Chọn chuyến" at bounding box center [256, 39] width 68 height 12
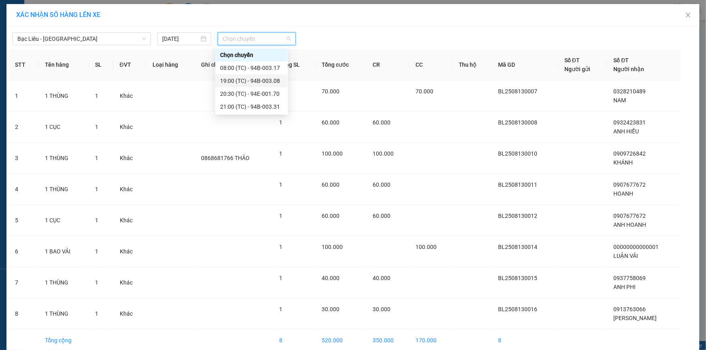
click at [232, 80] on div "19:00 (TC) - 94B-003.08" at bounding box center [251, 80] width 63 height 9
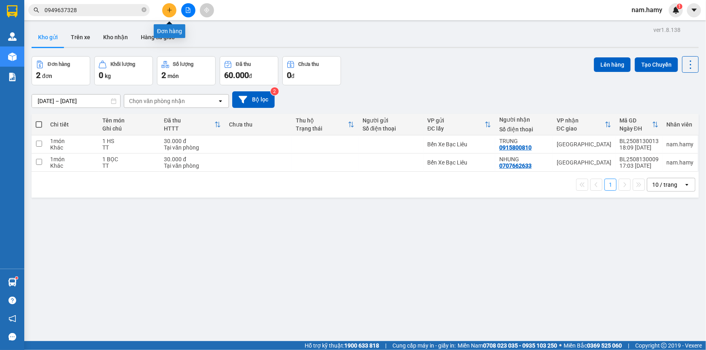
click at [173, 12] on button at bounding box center [169, 10] width 14 height 14
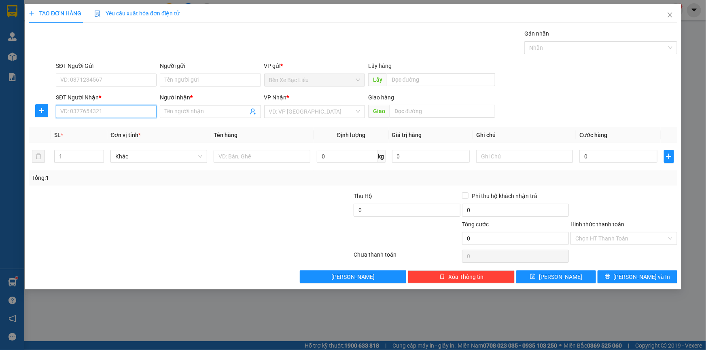
click at [145, 114] on input "SĐT Người Nhận *" at bounding box center [106, 111] width 101 height 13
click at [129, 126] on div "0707141899 - [PERSON_NAME]" at bounding box center [106, 127] width 91 height 9
type input "0707141899"
type input "TUẤN ANH"
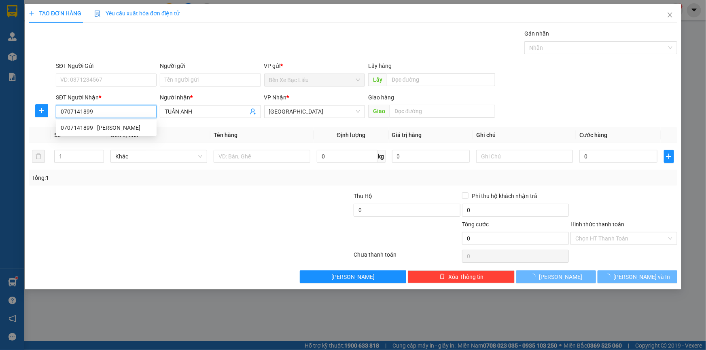
type input "30.000"
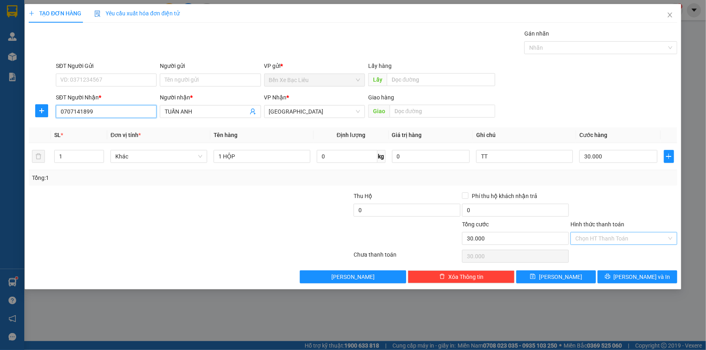
type input "0707141899"
click at [627, 238] on input "Hình thức thanh toán" at bounding box center [620, 238] width 91 height 12
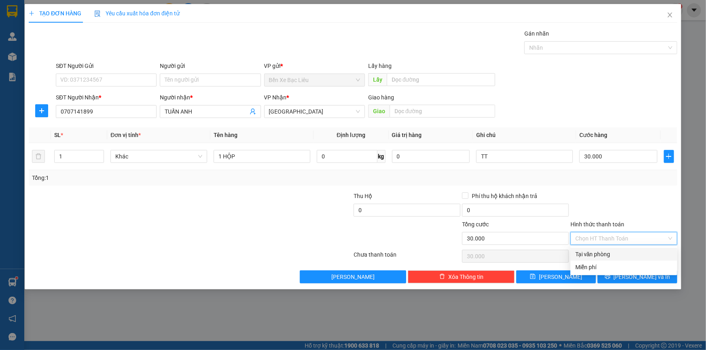
click at [630, 253] on div "Tại văn phòng" at bounding box center [623, 254] width 97 height 9
type input "0"
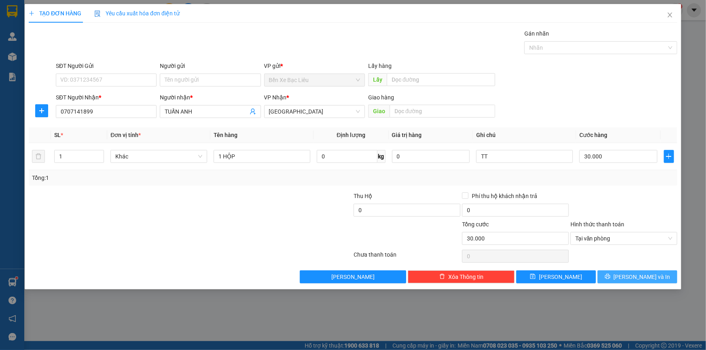
click at [649, 273] on span "[PERSON_NAME] và In" at bounding box center [641, 277] width 57 height 9
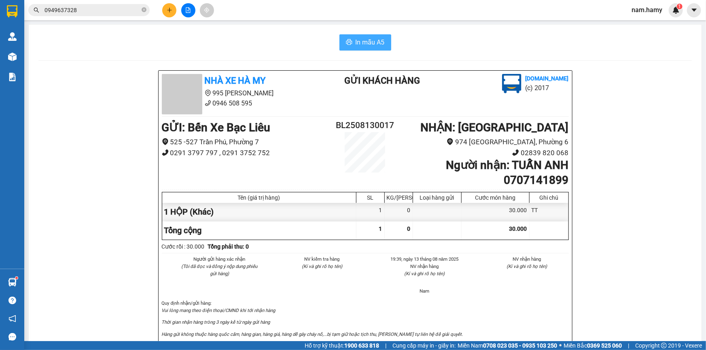
click at [371, 40] on span "In mẫu A5" at bounding box center [369, 42] width 29 height 10
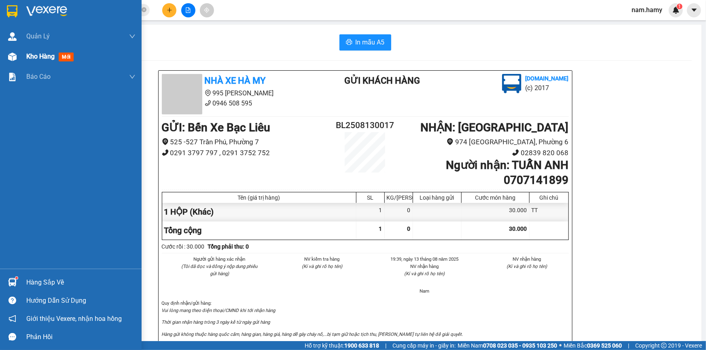
click at [13, 59] on img at bounding box center [12, 57] width 8 height 8
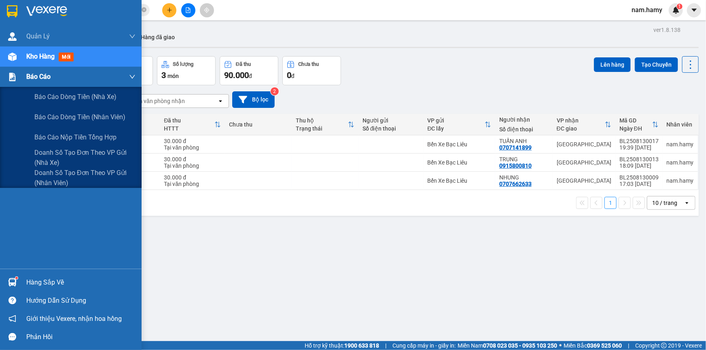
click at [16, 78] on img at bounding box center [12, 77] width 8 height 8
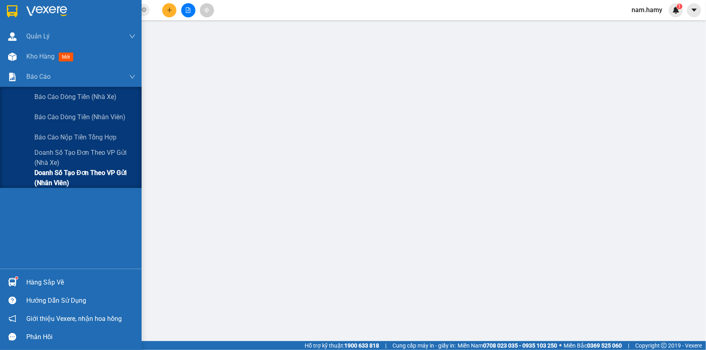
click at [72, 175] on span "Doanh số tạo đơn theo VP gửi (nhân viên)" at bounding box center [84, 178] width 101 height 20
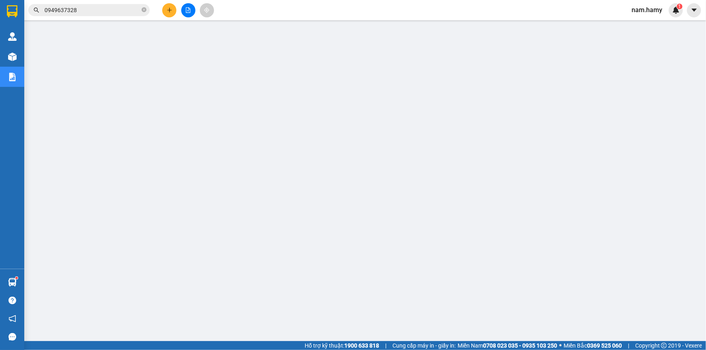
click at [172, 11] on button at bounding box center [169, 10] width 14 height 14
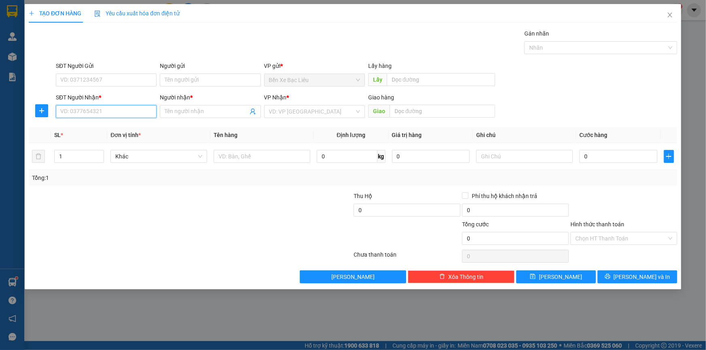
click at [146, 108] on input "SĐT Người Nhận *" at bounding box center [106, 111] width 101 height 13
click at [112, 131] on div "0907677672 - ANH HOANH" at bounding box center [106, 127] width 91 height 9
type input "0907677672"
type input "ANH HOANH"
type input "60.000"
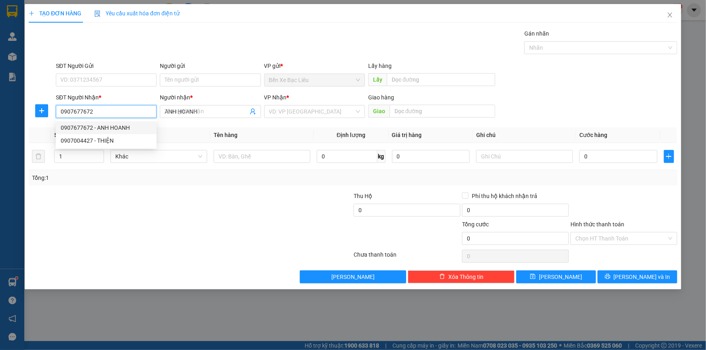
type input "60.000"
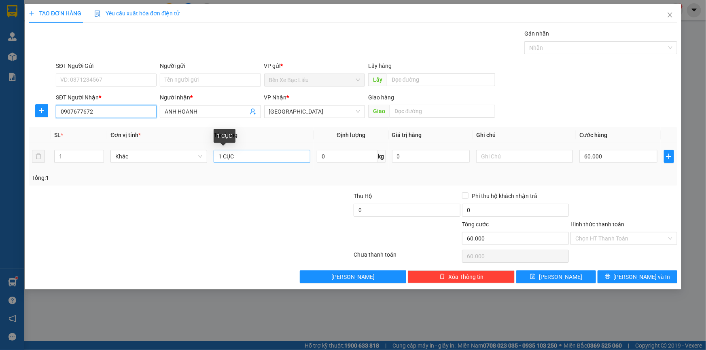
type input "0907677672"
click at [242, 158] on input "1 CỤC" at bounding box center [261, 156] width 97 height 13
type input "1 THÙNG"
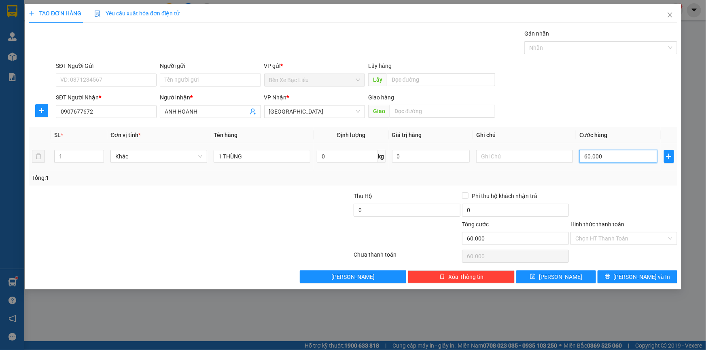
click at [610, 161] on input "60.000" at bounding box center [618, 156] width 78 height 13
type input "0"
click at [580, 158] on input "0" at bounding box center [618, 156] width 78 height 13
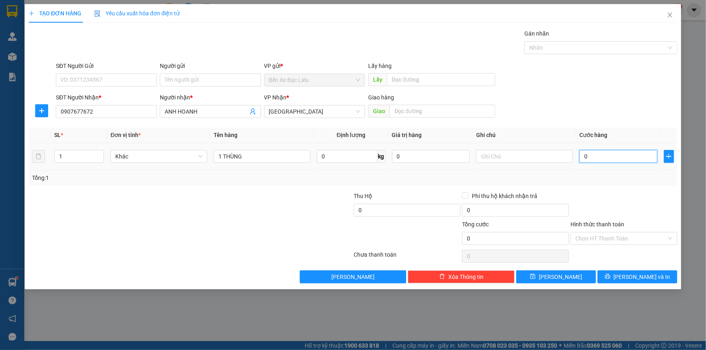
type input "90"
type input "900"
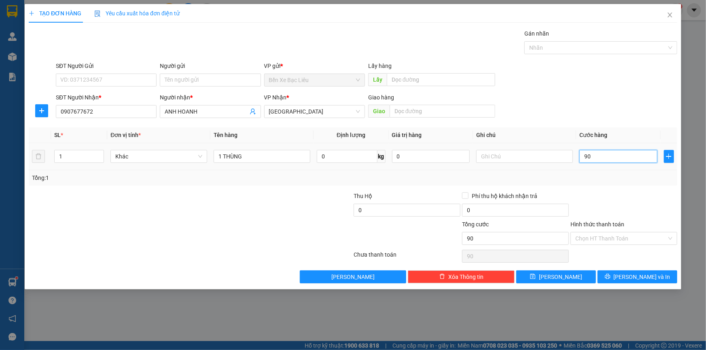
type input "900"
click at [602, 154] on input "900" at bounding box center [618, 156] width 78 height 13
type input "90"
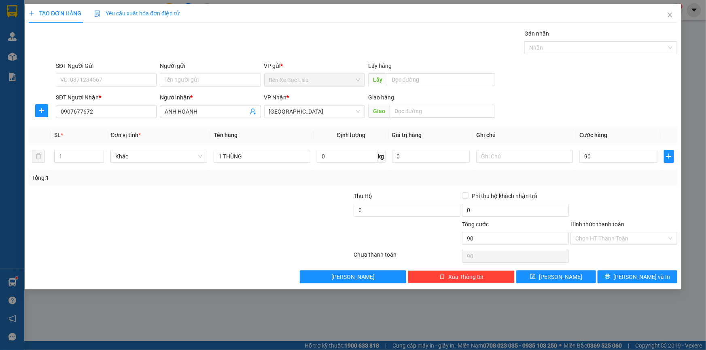
type input "90.000"
click at [615, 184] on div "Tổng: 1" at bounding box center [353, 177] width 648 height 15
click at [611, 239] on input "Hình thức thanh toán" at bounding box center [620, 238] width 91 height 12
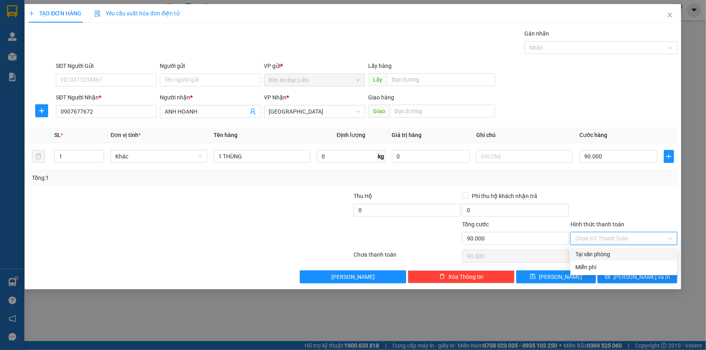
click at [620, 255] on div "Tại văn phòng" at bounding box center [623, 254] width 97 height 9
type input "0"
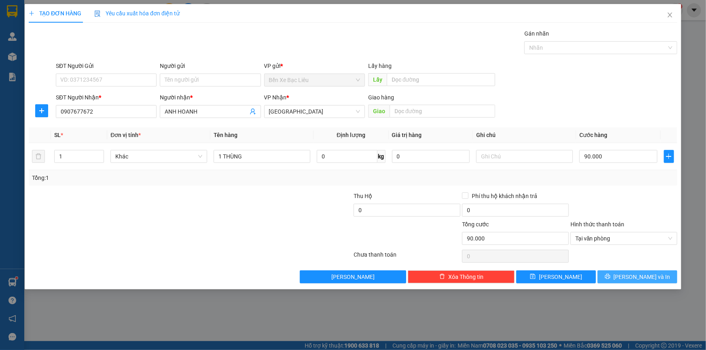
click at [651, 275] on span "[PERSON_NAME] và In" at bounding box center [641, 277] width 57 height 9
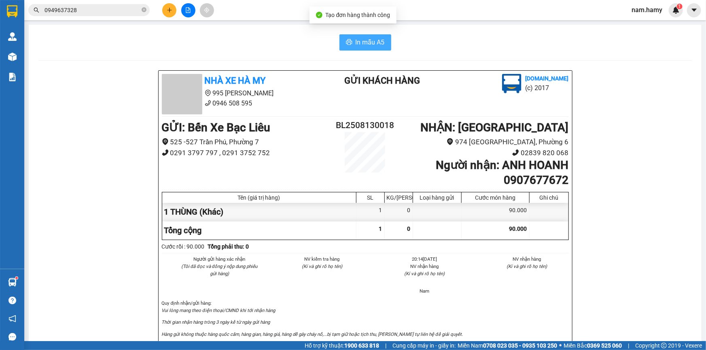
click at [355, 40] on span "In mẫu A5" at bounding box center [369, 42] width 29 height 10
click at [383, 41] on button "In mẫu A5" at bounding box center [365, 42] width 52 height 16
click at [168, 6] on button at bounding box center [169, 10] width 14 height 14
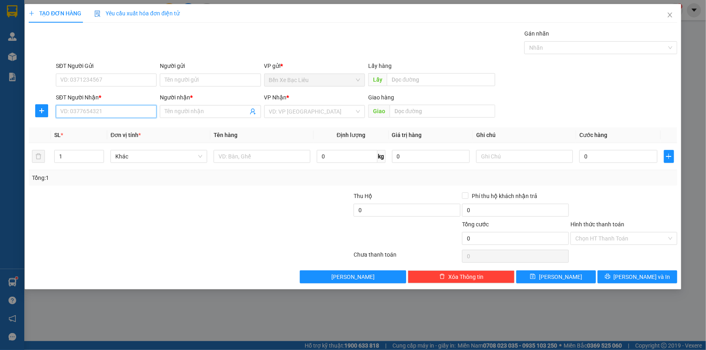
click at [141, 114] on input "SĐT Người Nhận *" at bounding box center [106, 111] width 101 height 13
click at [109, 142] on div "0979019709 - [PERSON_NAME]" at bounding box center [106, 140] width 91 height 9
type input "0979019709"
type input "ANH PHÚC"
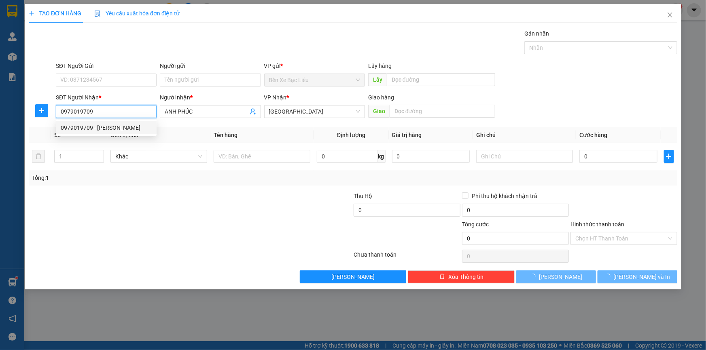
type input "60.000"
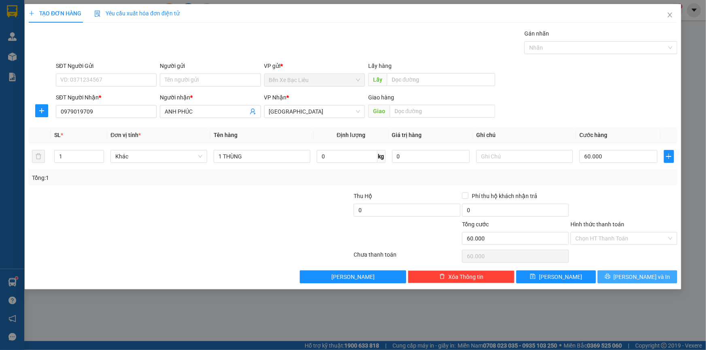
click at [648, 273] on span "[PERSON_NAME] và In" at bounding box center [641, 277] width 57 height 9
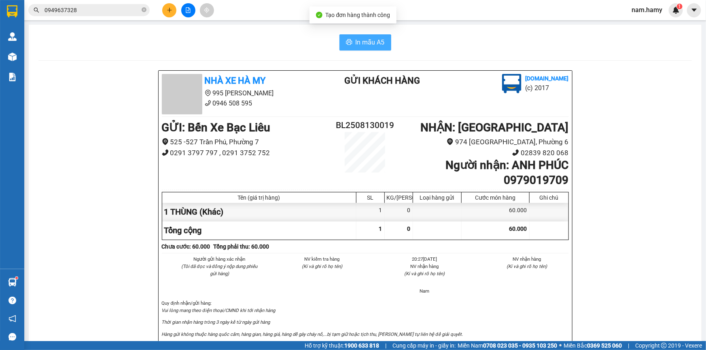
click at [347, 44] on icon "printer" at bounding box center [349, 42] width 6 height 6
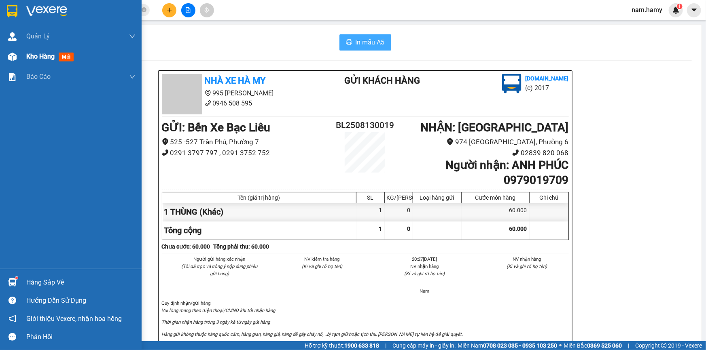
click at [36, 59] on span "Kho hàng" at bounding box center [40, 57] width 28 height 8
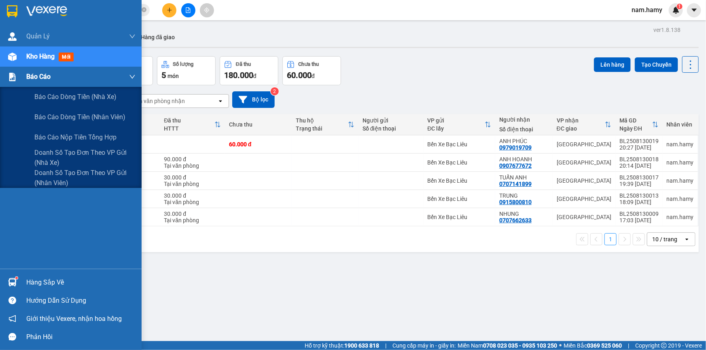
click at [50, 78] on span "Báo cáo" at bounding box center [38, 77] width 24 height 10
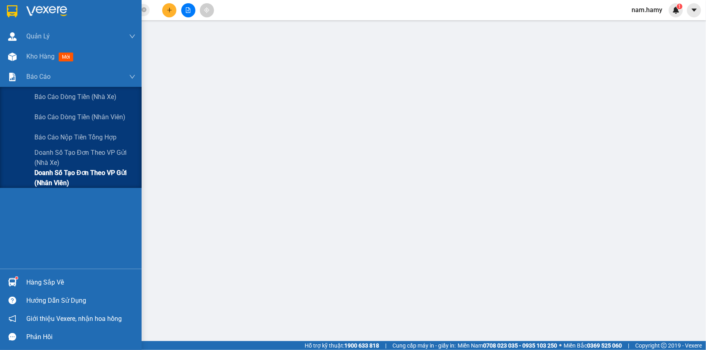
click at [85, 177] on span "Doanh số tạo đơn theo VP gửi (nhân viên)" at bounding box center [84, 178] width 101 height 20
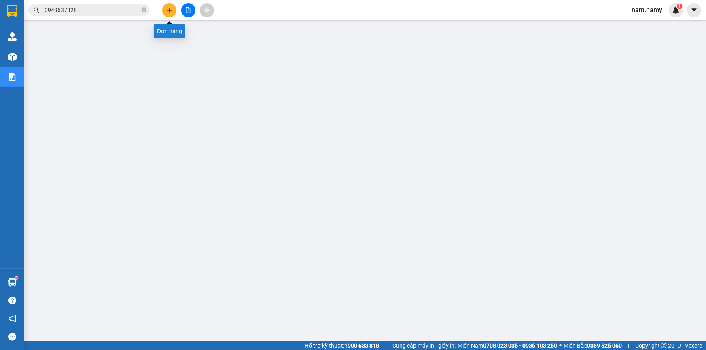
click at [169, 10] on icon "plus" at bounding box center [169, 10] width 4 height 0
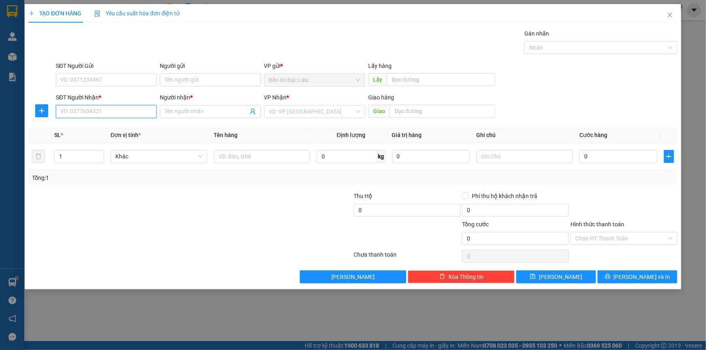
click at [138, 108] on input "SĐT Người Nhận *" at bounding box center [106, 111] width 101 height 13
type input "0944681828"
click at [121, 126] on div "0944681828 - VIỆT PHƯƠNG" at bounding box center [106, 127] width 91 height 9
type input "VIỆT PHƯƠNG"
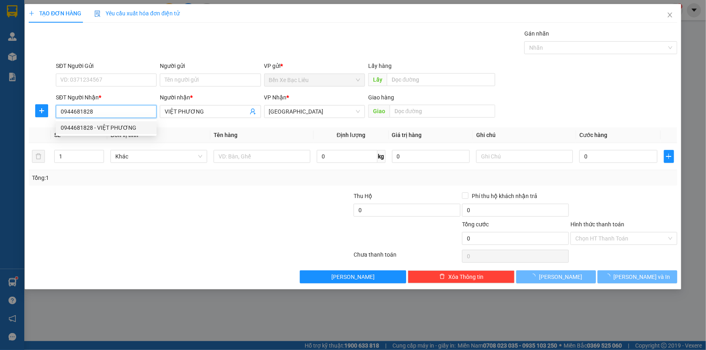
type input "30.000"
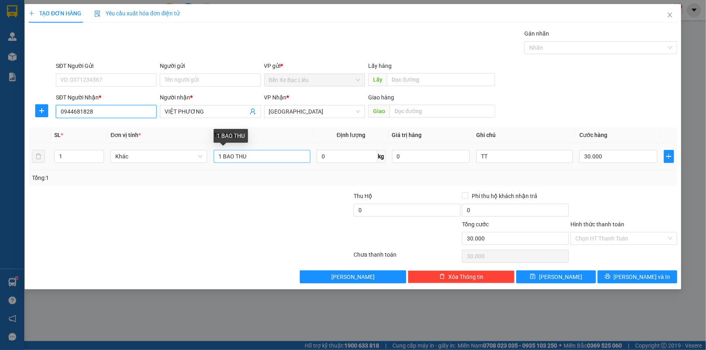
type input "0944681828"
click at [256, 161] on input "1 BAO THU" at bounding box center [261, 156] width 97 height 13
type input "1 THÙNG"
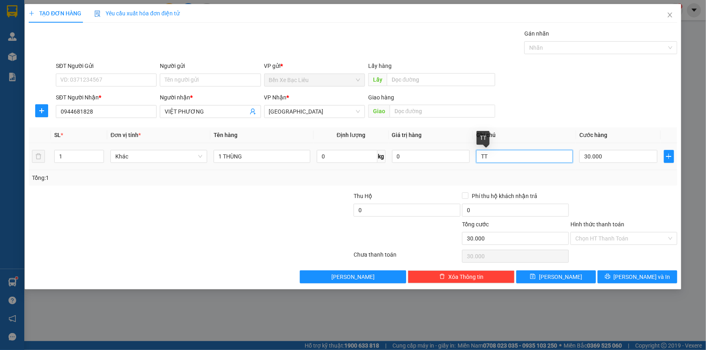
click at [534, 156] on input "TT" at bounding box center [524, 156] width 97 height 13
type input "T"
click at [638, 158] on input "30.000" at bounding box center [618, 156] width 78 height 13
type input "0"
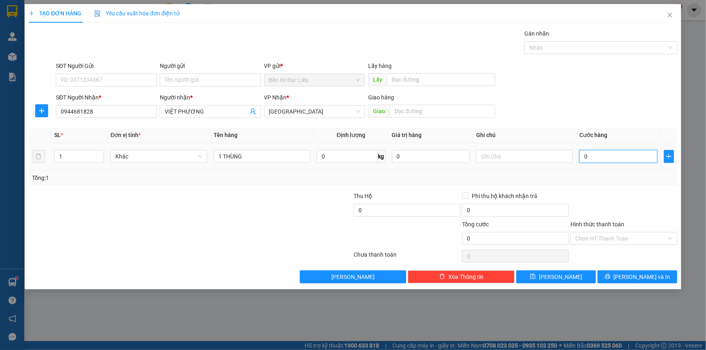
click at [582, 156] on input "0" at bounding box center [618, 156] width 78 height 13
type input "50"
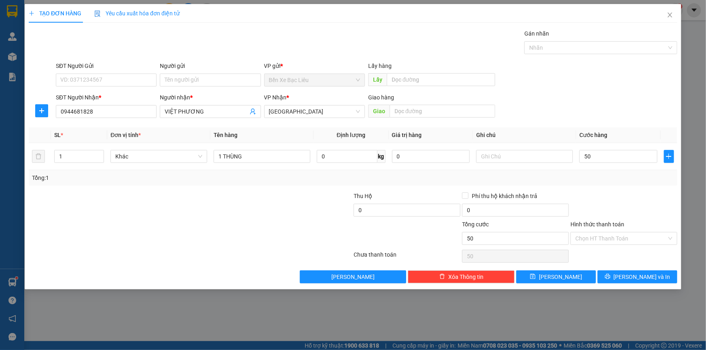
type input "50.000"
click at [651, 194] on div at bounding box center [623, 206] width 108 height 28
click at [613, 236] on input "Hình thức thanh toán" at bounding box center [620, 238] width 91 height 12
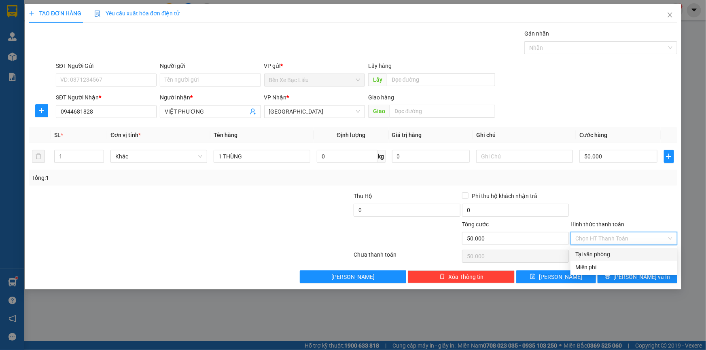
click at [624, 256] on div "Tại văn phòng" at bounding box center [623, 254] width 97 height 9
type input "0"
click at [635, 277] on span "[PERSON_NAME] và In" at bounding box center [641, 277] width 57 height 9
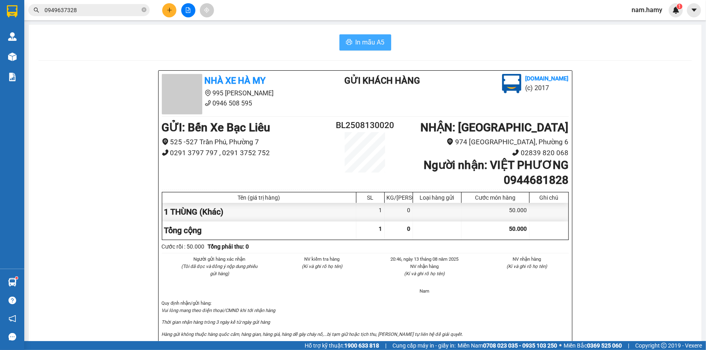
click at [368, 38] on span "In mẫu A5" at bounding box center [369, 42] width 29 height 10
click at [185, 11] on icon "file-add" at bounding box center [188, 10] width 6 height 6
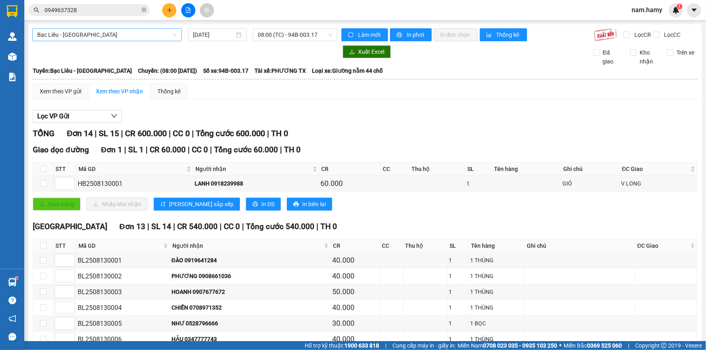
click at [131, 31] on span "Bạc Liêu - [GEOGRAPHIC_DATA]" at bounding box center [106, 35] width 139 height 12
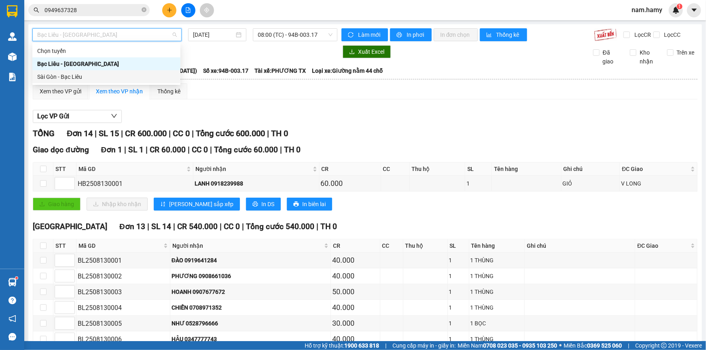
click at [153, 77] on div "Sài Gòn - Bạc Liêu" at bounding box center [106, 76] width 138 height 9
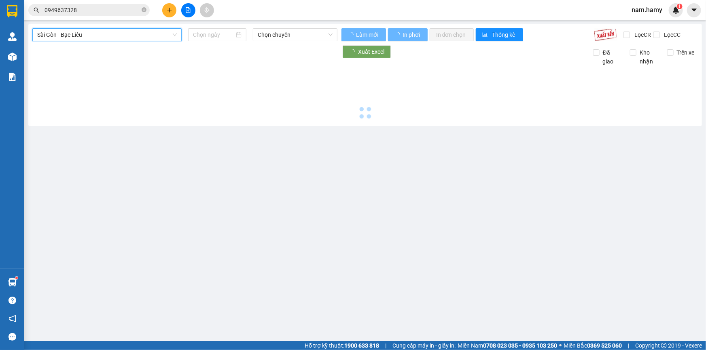
type input "[DATE]"
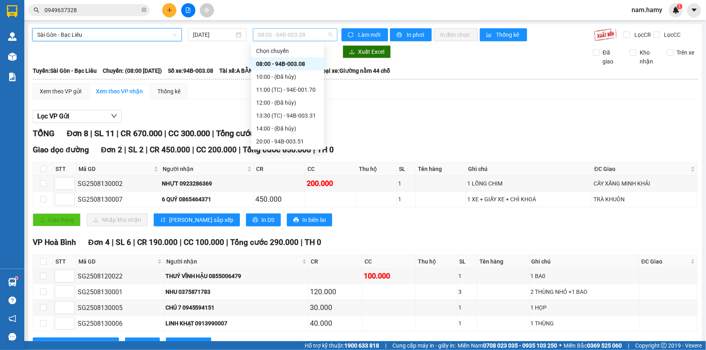
click at [279, 36] on span "08:00 - 94B-003.08" at bounding box center [295, 35] width 75 height 12
click at [279, 116] on div "13:30 (TC) - 94B-003.31" at bounding box center [287, 115] width 63 height 9
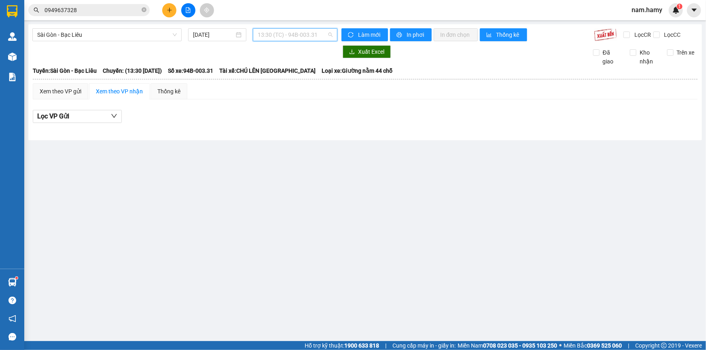
click at [282, 33] on span "13:30 (TC) - 94B-003.31" at bounding box center [295, 35] width 75 height 12
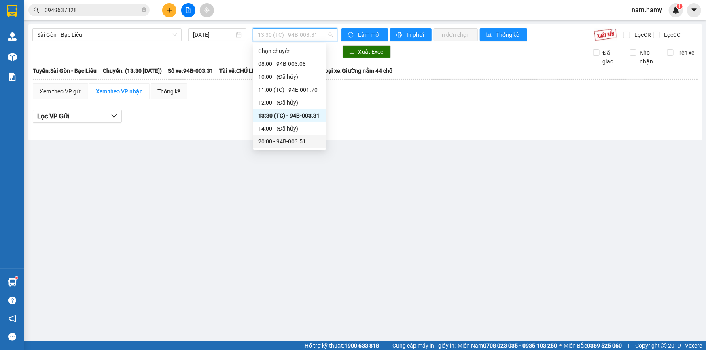
click at [290, 138] on div "20:00 - 94B-003.51" at bounding box center [289, 141] width 63 height 9
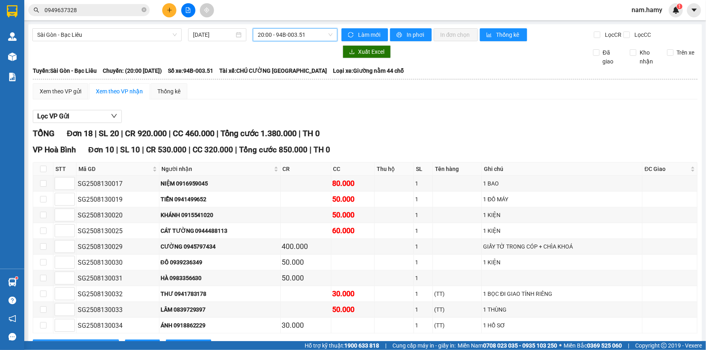
checkbox input "true"
click at [448, 32] on span "In đơn chọn" at bounding box center [455, 34] width 31 height 9
click at [287, 33] on span "20:00 - 94B-003.51" at bounding box center [295, 35] width 75 height 12
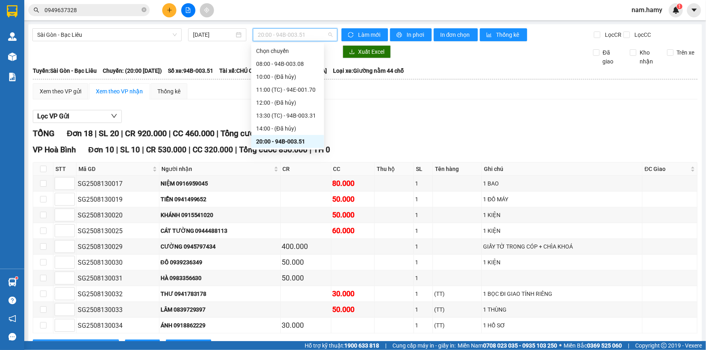
click at [297, 137] on div "20:00 - 94B-003.51" at bounding box center [287, 141] width 63 height 9
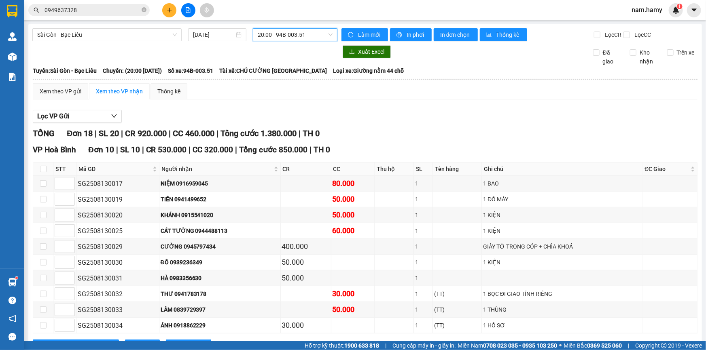
click at [140, 12] on span "0949637328" at bounding box center [88, 10] width 121 height 12
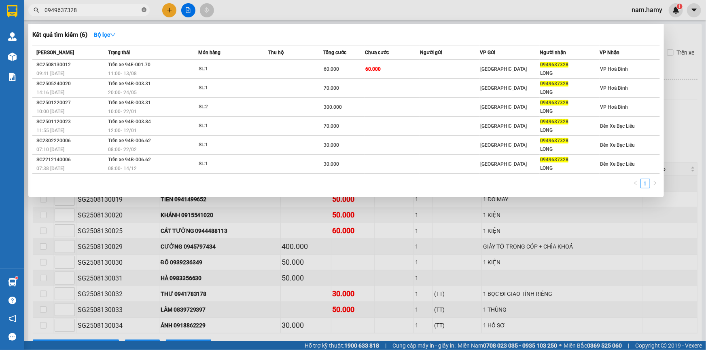
click at [144, 10] on icon "close-circle" at bounding box center [144, 9] width 5 height 5
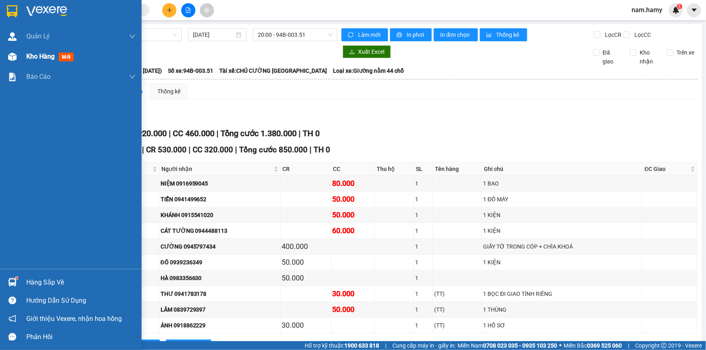
click at [13, 61] on div at bounding box center [12, 57] width 14 height 14
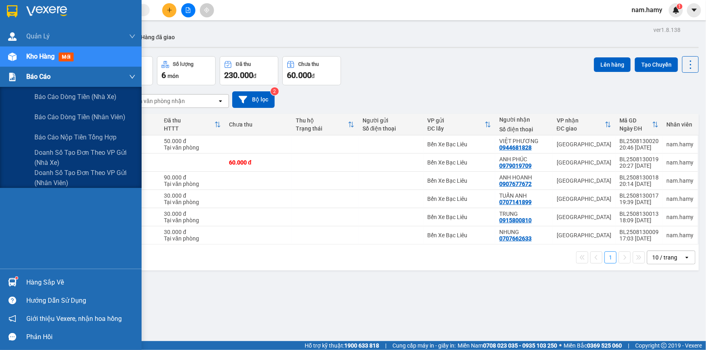
click at [20, 84] on div "Báo cáo" at bounding box center [71, 77] width 142 height 20
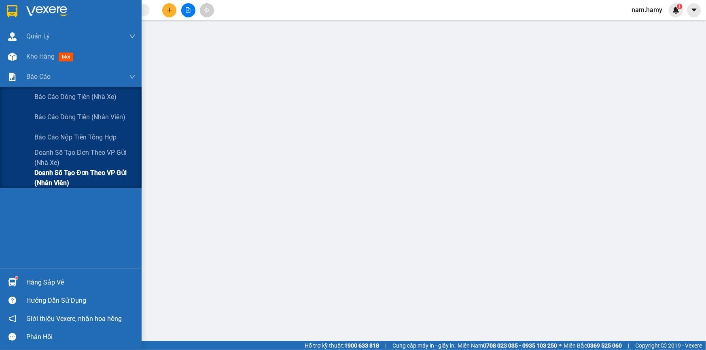
click at [67, 185] on span "Doanh số tạo đơn theo VP gửi (nhân viên)" at bounding box center [84, 178] width 101 height 20
